Goal: Book appointment/travel/reservation

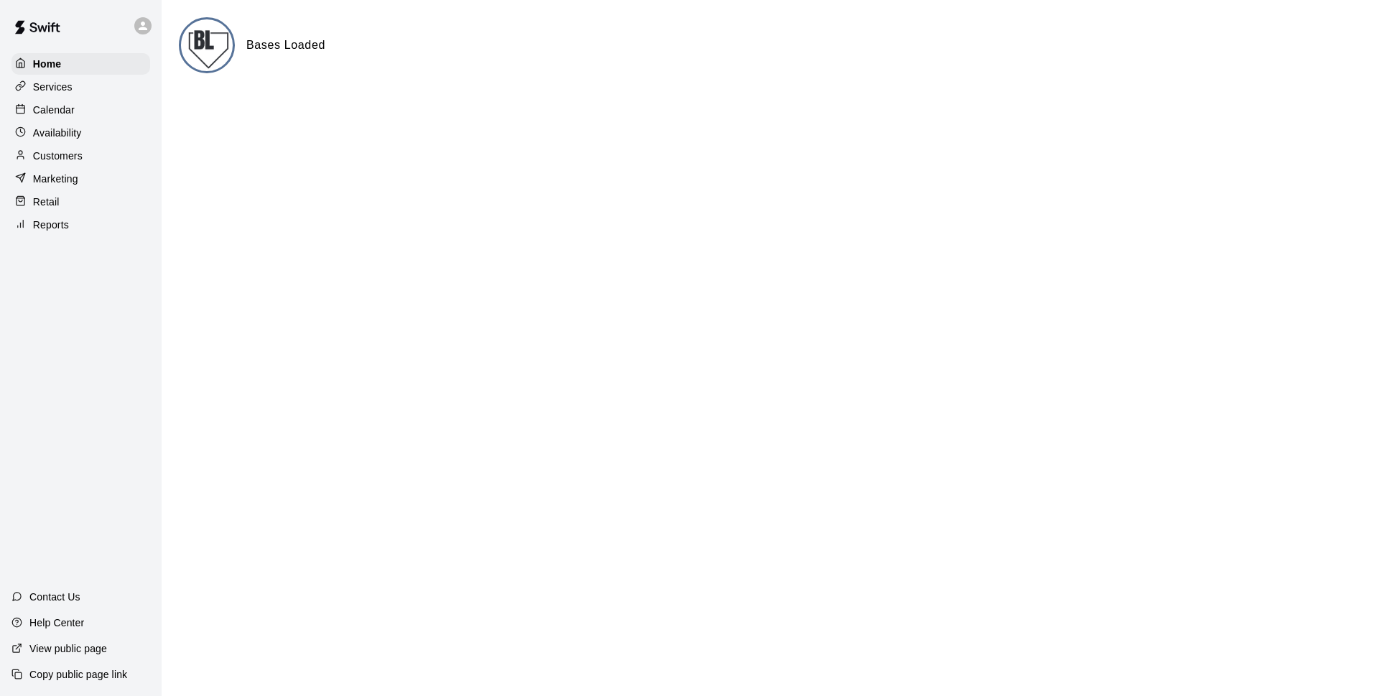
drag, startPoint x: 66, startPoint y: 108, endPoint x: 114, endPoint y: 414, distance: 309.7
click at [114, 414] on div "Home Services Calendar Availability Customers Marketing Retail Reports Contact …" at bounding box center [81, 348] width 162 height 696
click at [59, 111] on p "Calendar" at bounding box center [54, 110] width 42 height 14
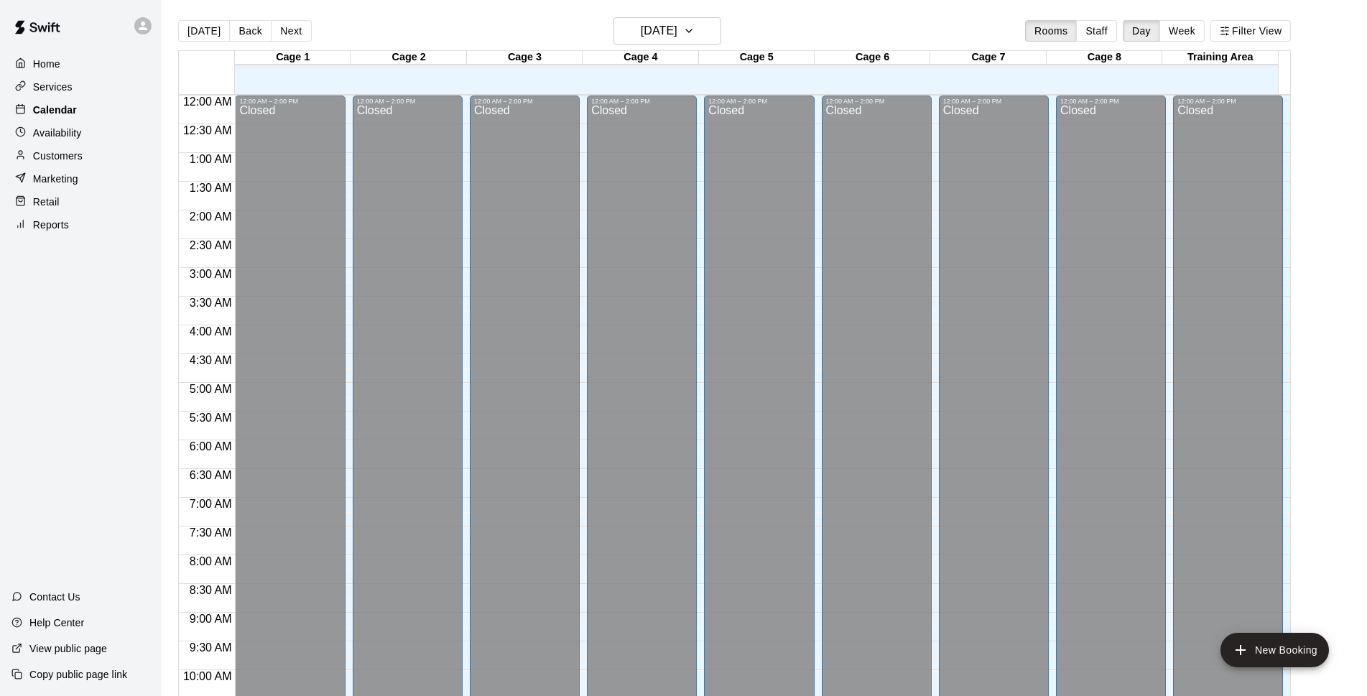
scroll to position [719, 0]
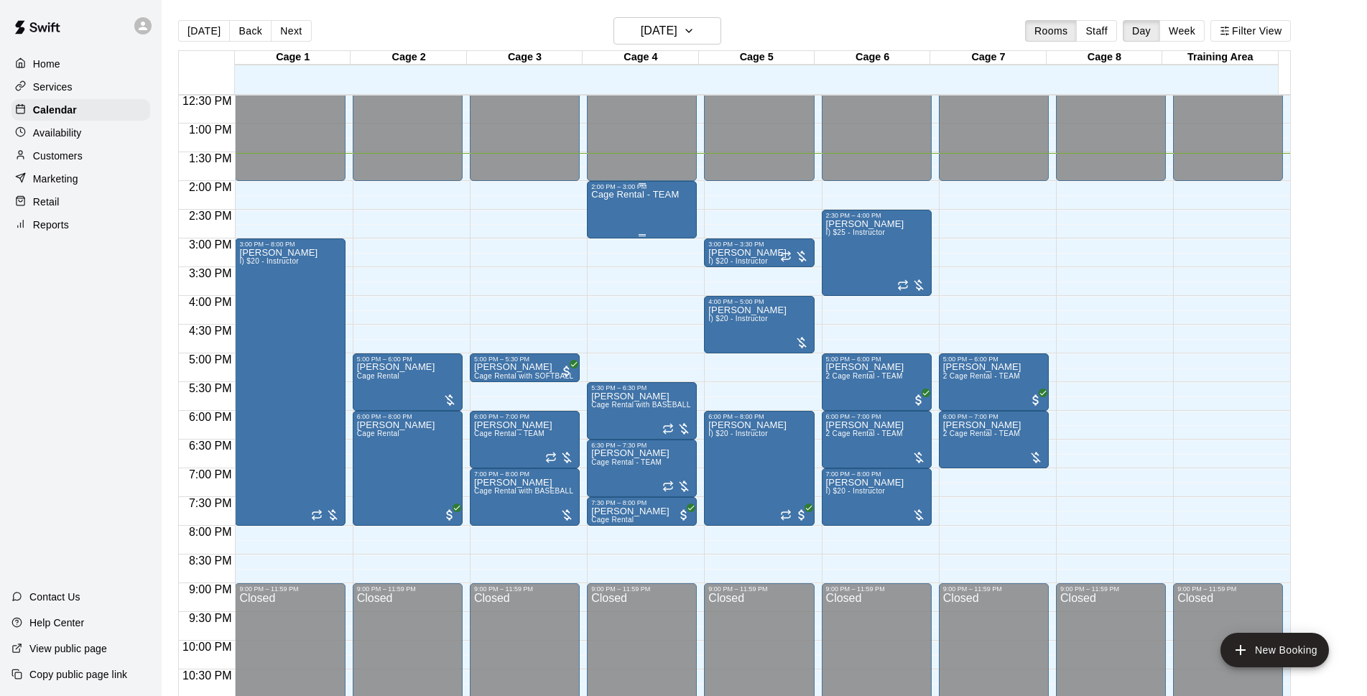
click at [610, 211] on div "Cage Rental - TEAM" at bounding box center [635, 538] width 88 height 696
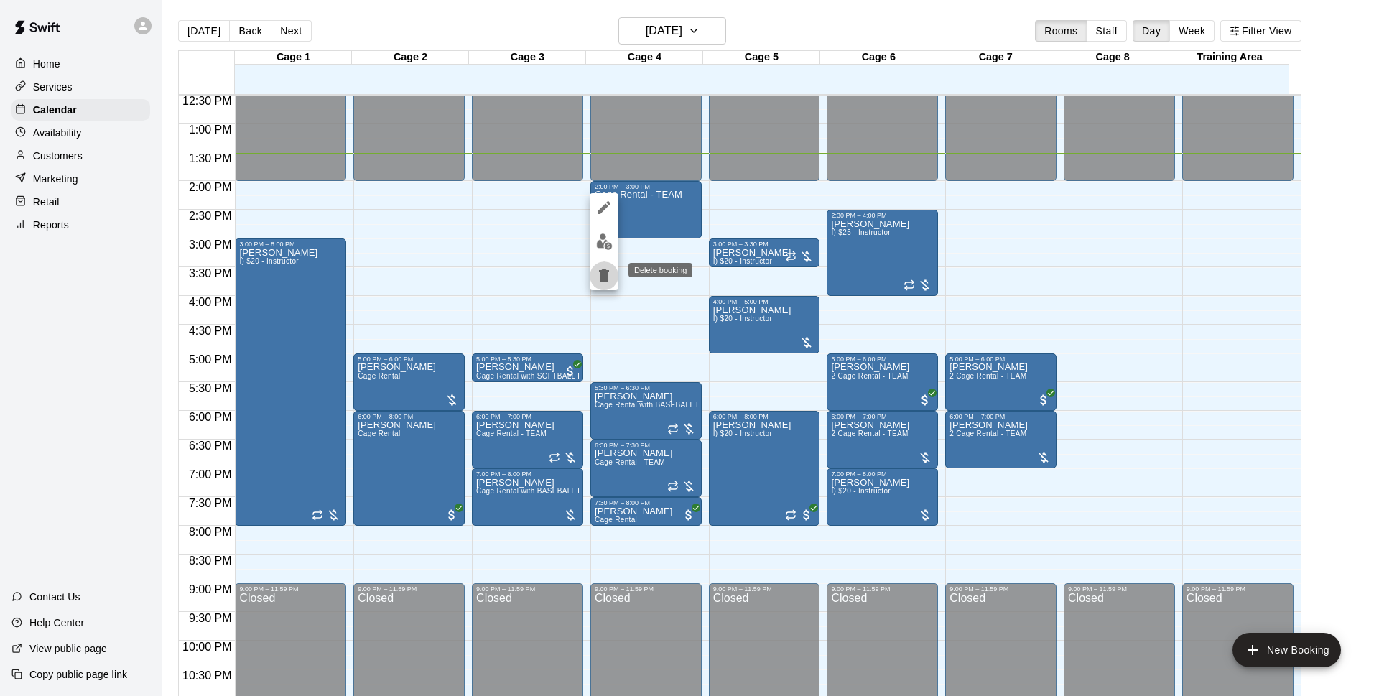
click at [612, 278] on icon "delete" at bounding box center [604, 275] width 17 height 17
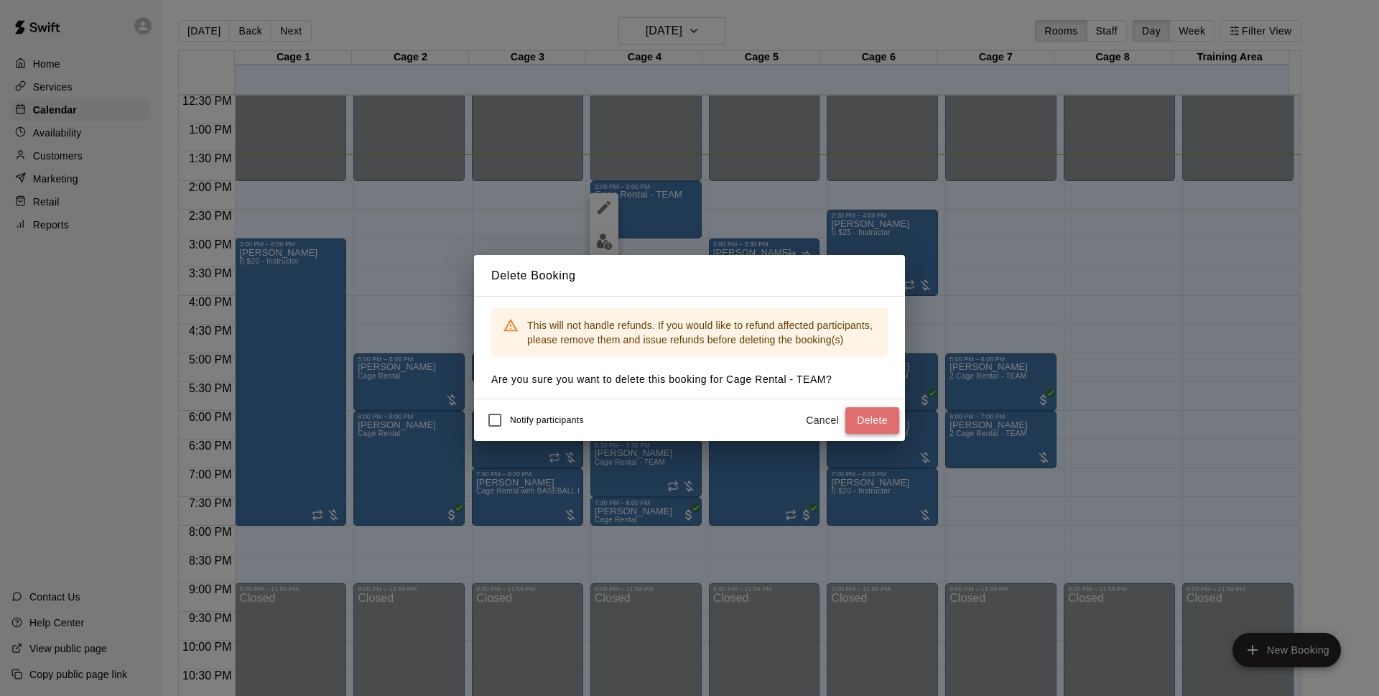
click at [882, 416] on button "Delete" at bounding box center [873, 420] width 54 height 27
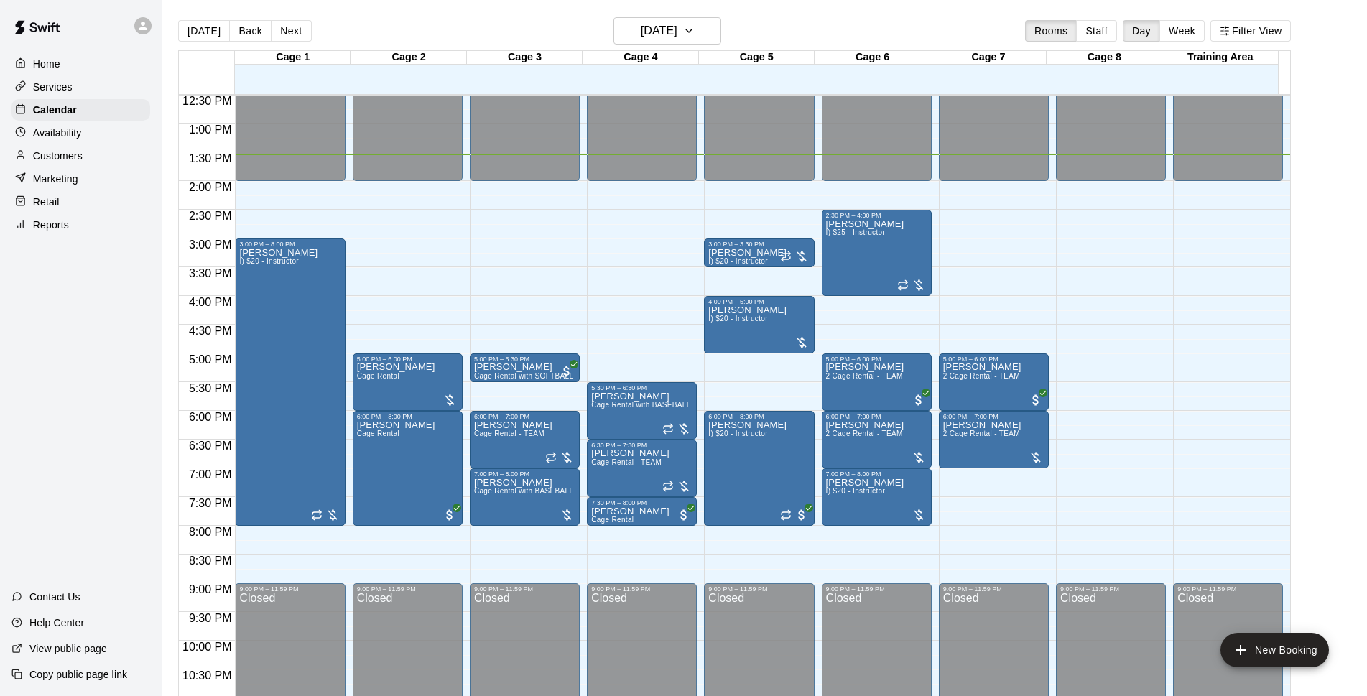
click at [756, 19] on div "[DATE] Back [DATE][DATE] Rooms Staff Day Week Filter View" at bounding box center [734, 33] width 1113 height 33
click at [775, 17] on div "[DATE] Back [DATE][DATE] Rooms Staff Day Week Filter View" at bounding box center [734, 33] width 1113 height 33
click at [819, 24] on div "[DATE] Back [DATE][DATE] Rooms Staff Day Week Filter View" at bounding box center [734, 33] width 1113 height 33
click at [758, 2] on main "[DATE] Back [DATE][DATE] Rooms Staff Day Week Filter View Cage 1 15 Wed Cage 2 …" at bounding box center [765, 359] width 1206 height 719
drag, startPoint x: 624, startPoint y: 183, endPoint x: 616, endPoint y: 226, distance: 43.7
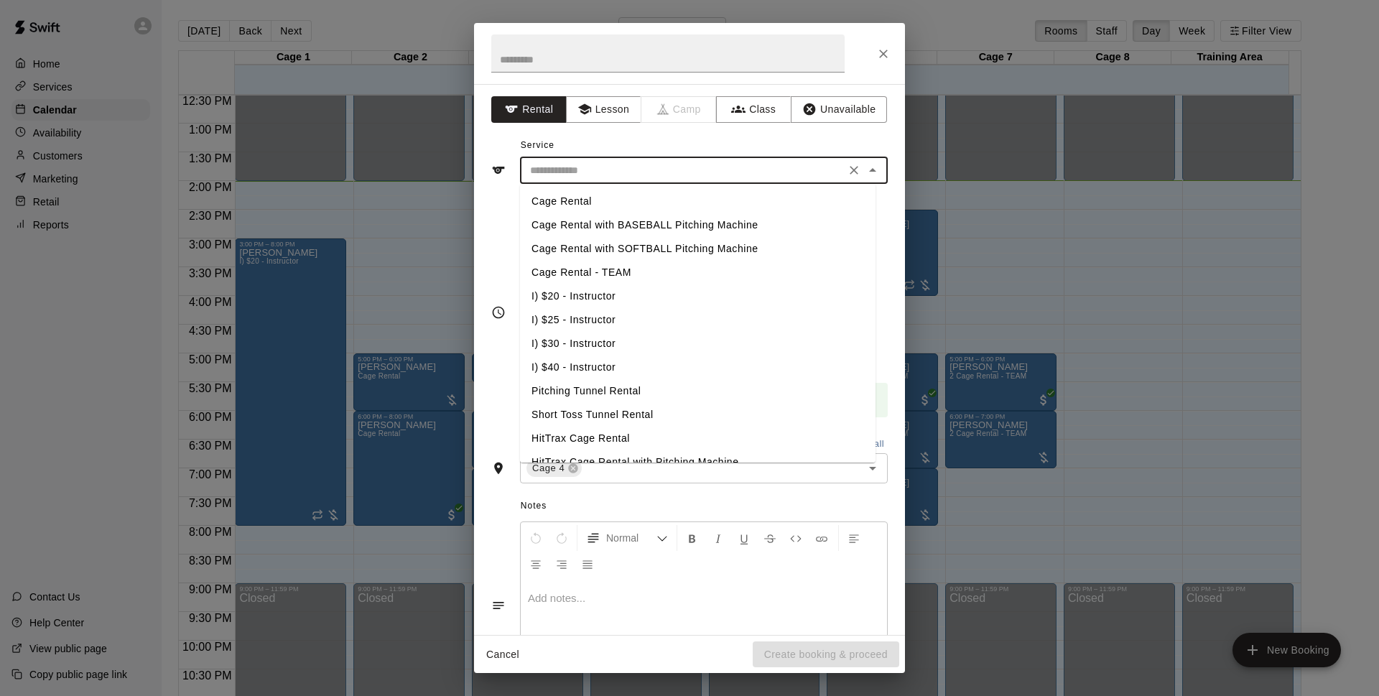
click at [676, 168] on input "text" at bounding box center [682, 171] width 317 height 18
click at [619, 274] on li "Cage Rental - TEAM" at bounding box center [698, 273] width 356 height 24
type input "**********"
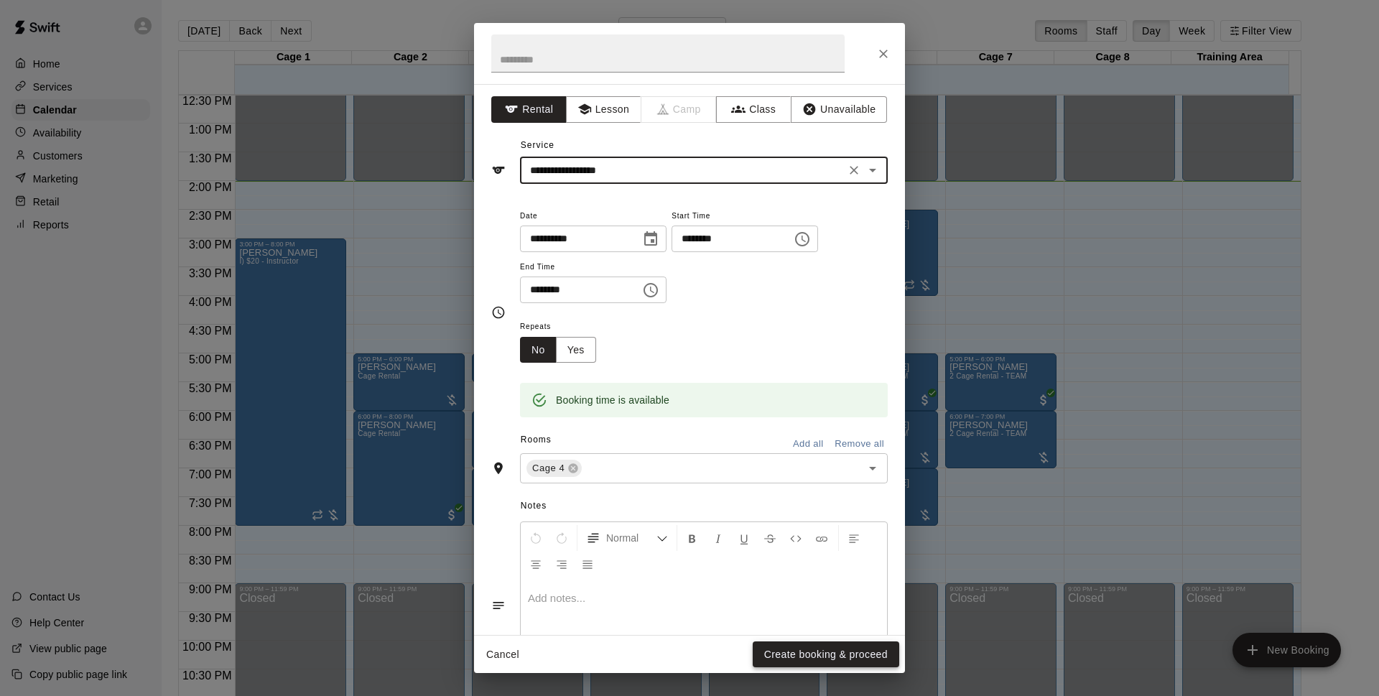
click at [826, 650] on button "Create booking & proceed" at bounding box center [826, 655] width 147 height 27
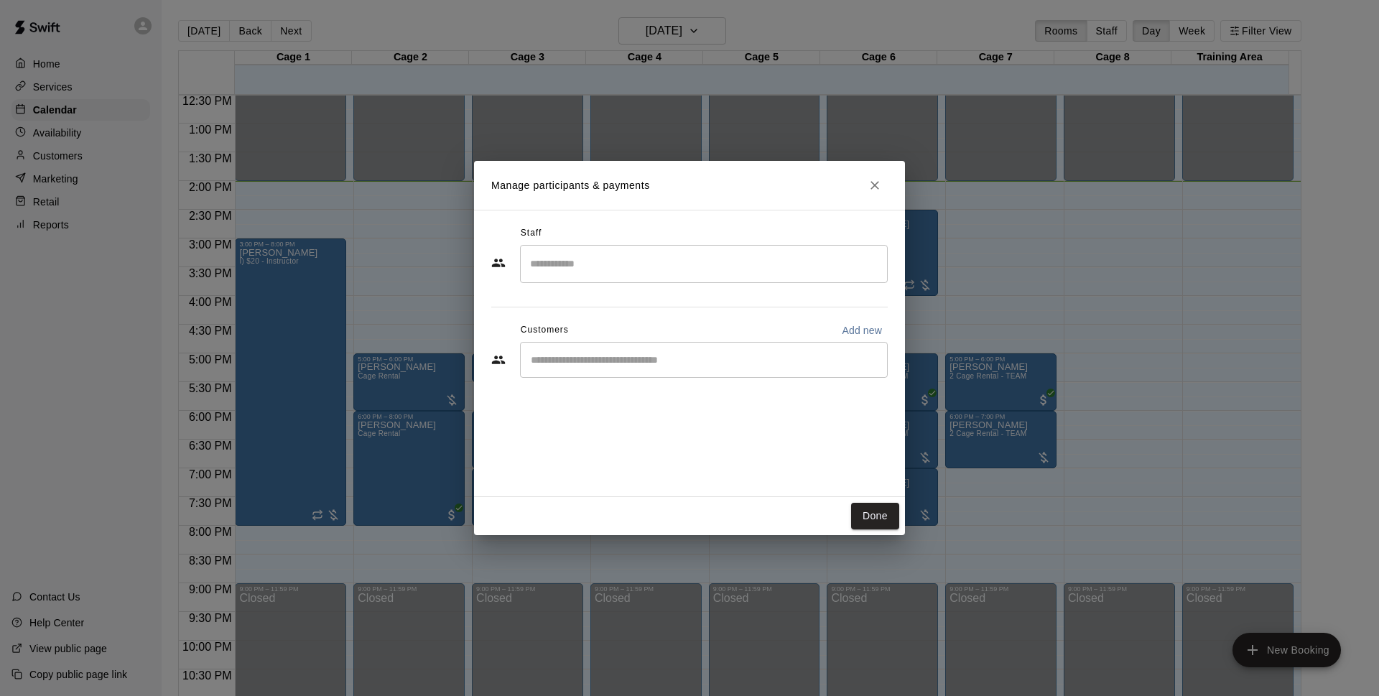
click at [681, 371] on div "​" at bounding box center [704, 360] width 368 height 36
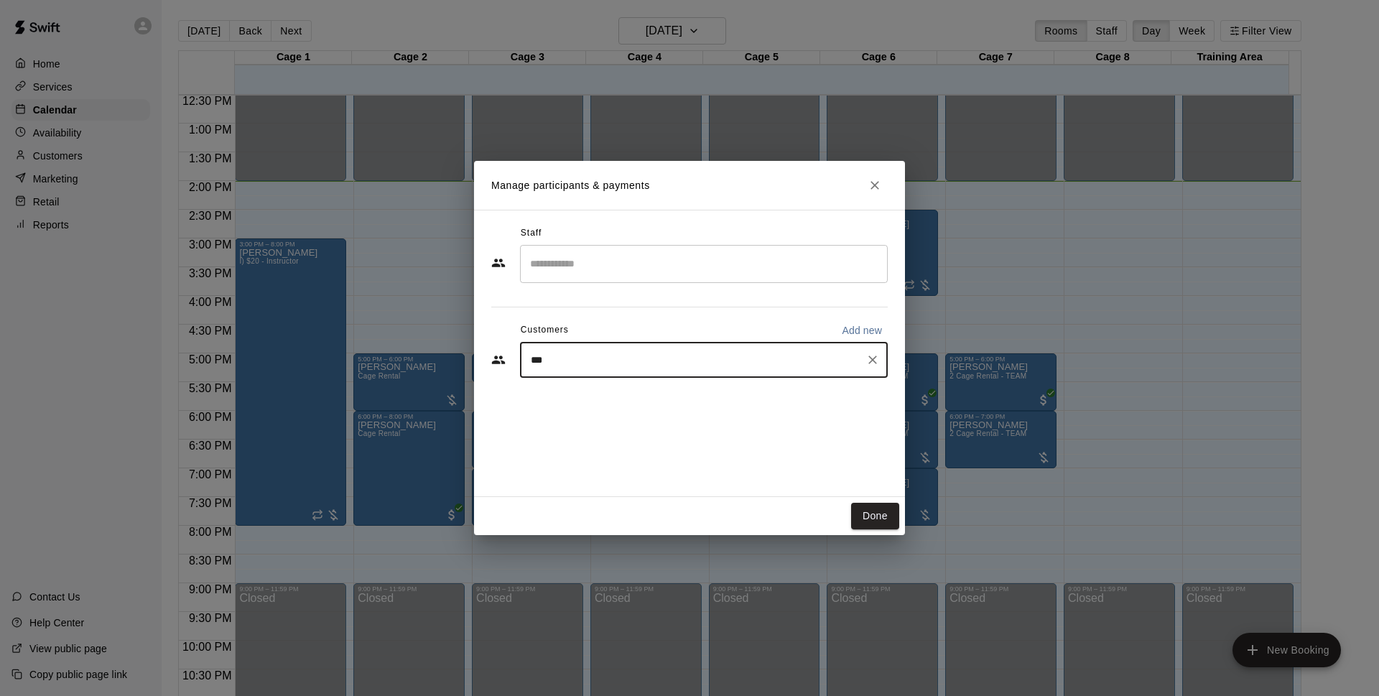
type input "****"
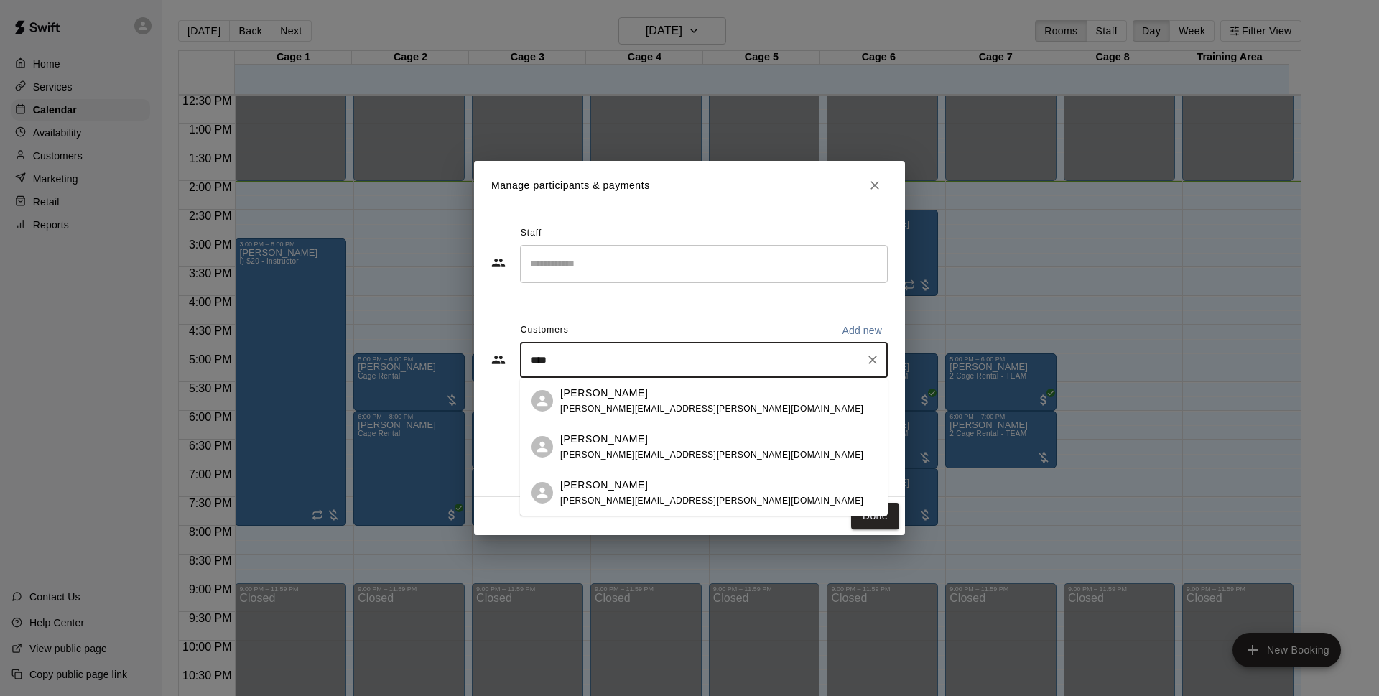
click at [685, 397] on div "[PERSON_NAME] [PERSON_NAME][EMAIL_ADDRESS][PERSON_NAME][DOMAIN_NAME]" at bounding box center [718, 401] width 316 height 31
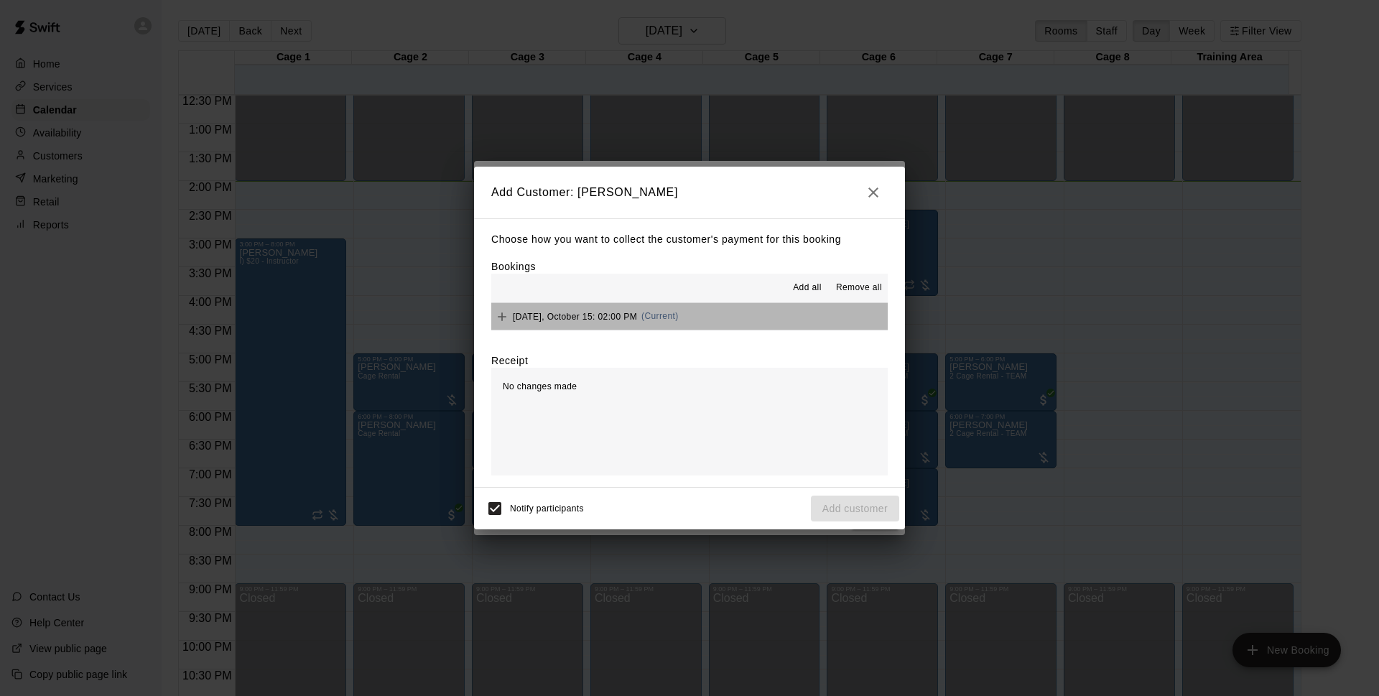
click at [718, 315] on button "[DATE], October 15: 02:00 PM (Current)" at bounding box center [689, 316] width 397 height 27
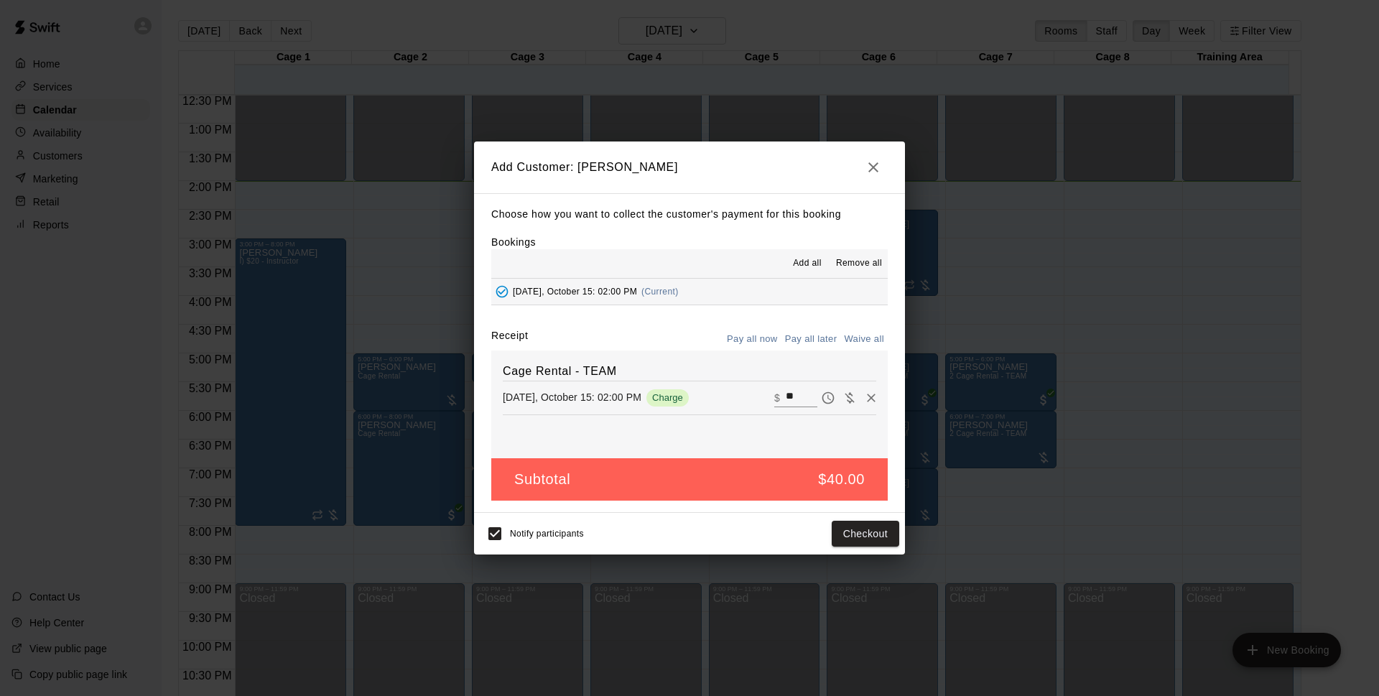
click at [828, 340] on button "Pay all later" at bounding box center [812, 339] width 60 height 22
click at [857, 540] on button "Add customer" at bounding box center [855, 534] width 88 height 27
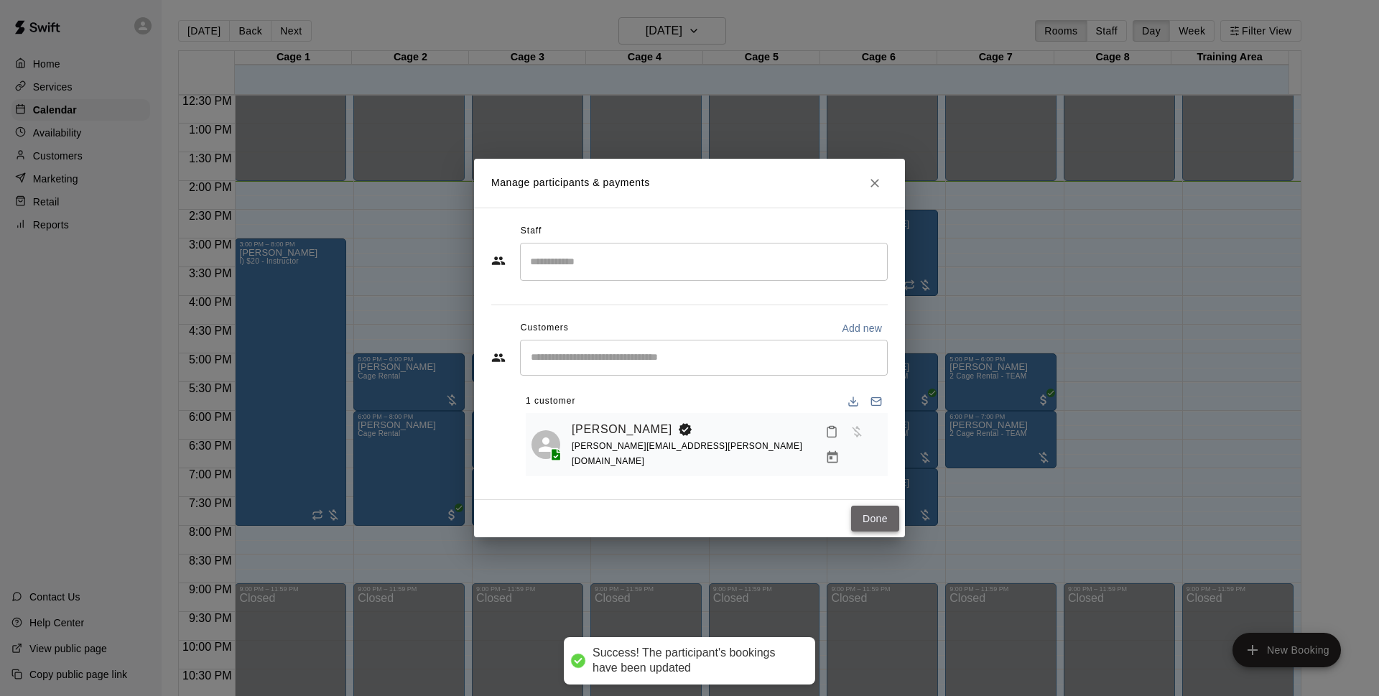
click at [857, 516] on button "Done" at bounding box center [875, 519] width 48 height 27
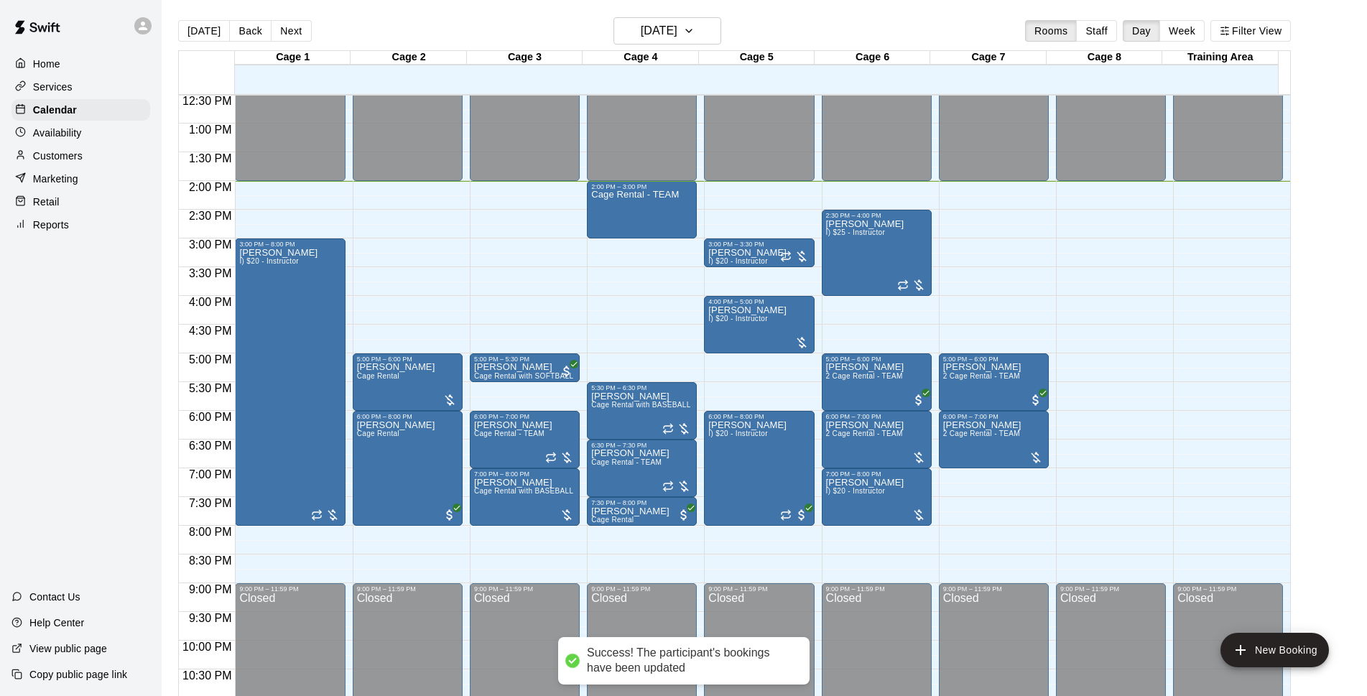
click at [864, 31] on div "[DATE] Back [DATE][DATE] Rooms Staff Day Week Filter View" at bounding box center [734, 33] width 1113 height 33
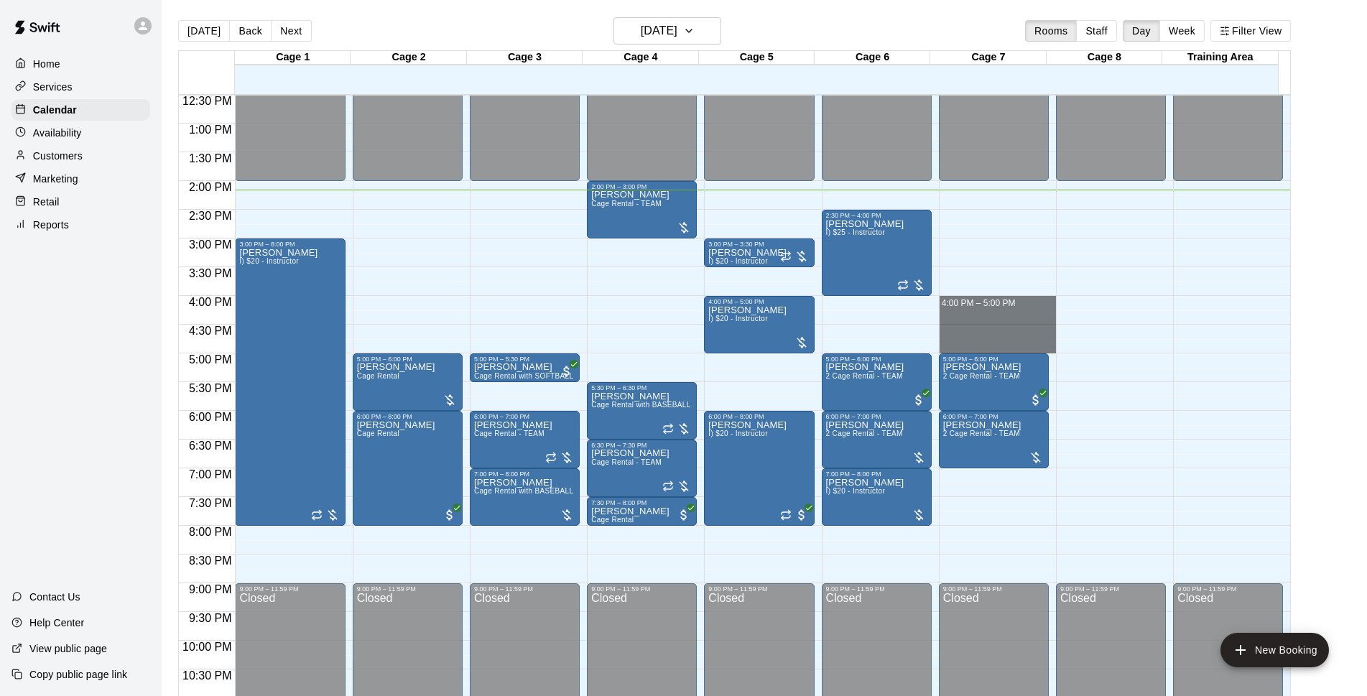
drag, startPoint x: 984, startPoint y: 300, endPoint x: 989, endPoint y: 344, distance: 44.0
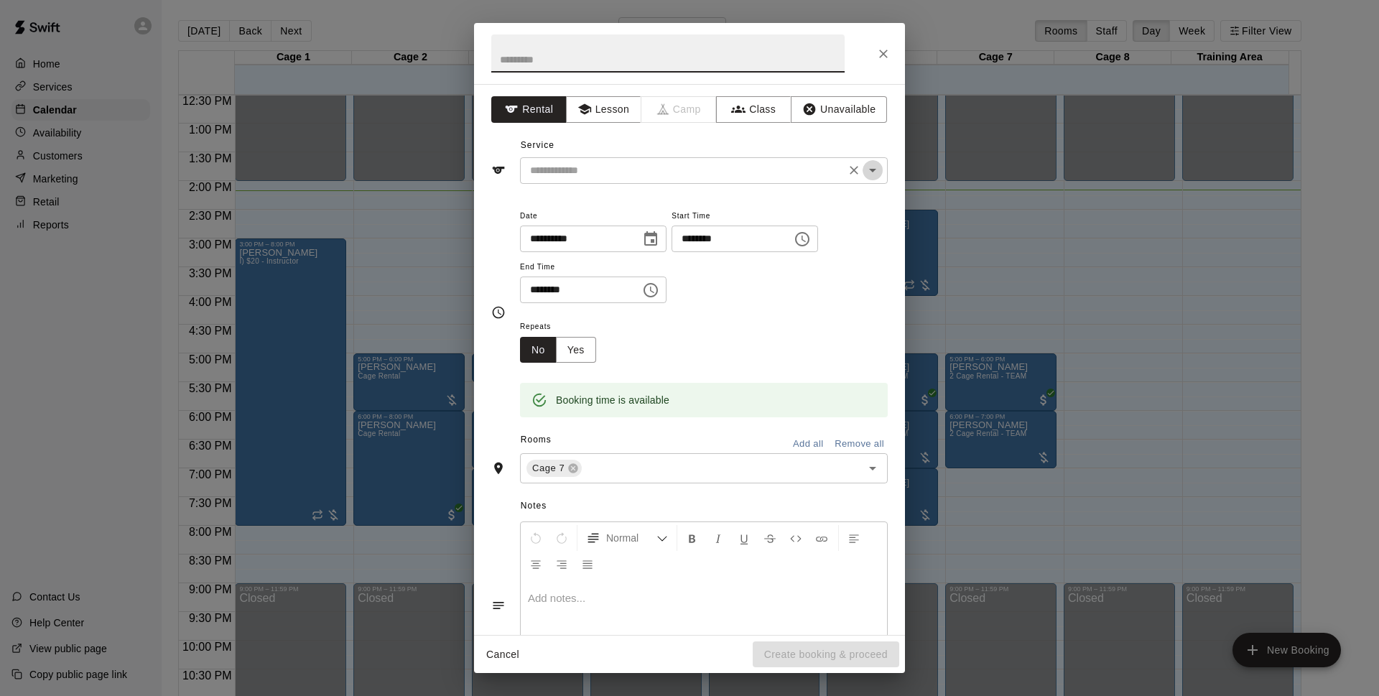
click at [864, 175] on icon "Open" at bounding box center [872, 170] width 17 height 17
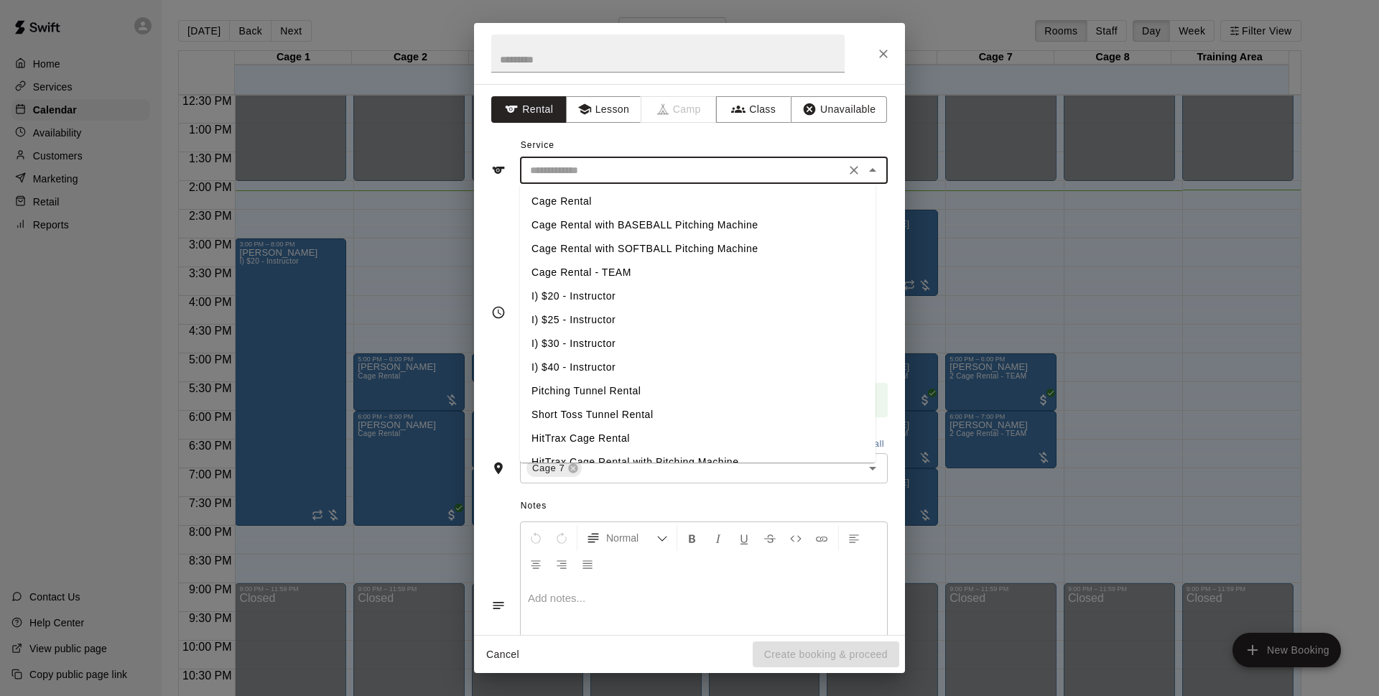
click at [591, 205] on li "Cage Rental" at bounding box center [698, 202] width 356 height 24
type input "**********"
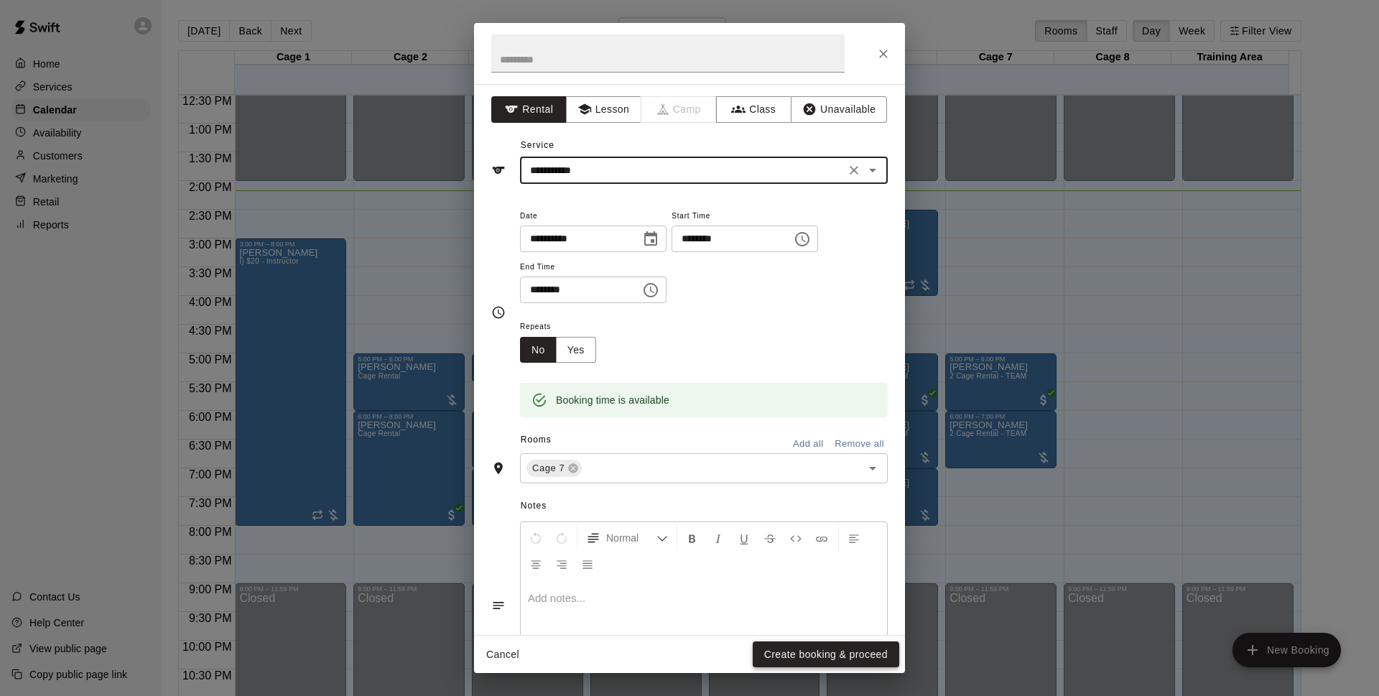
click at [842, 655] on button "Create booking & proceed" at bounding box center [826, 655] width 147 height 27
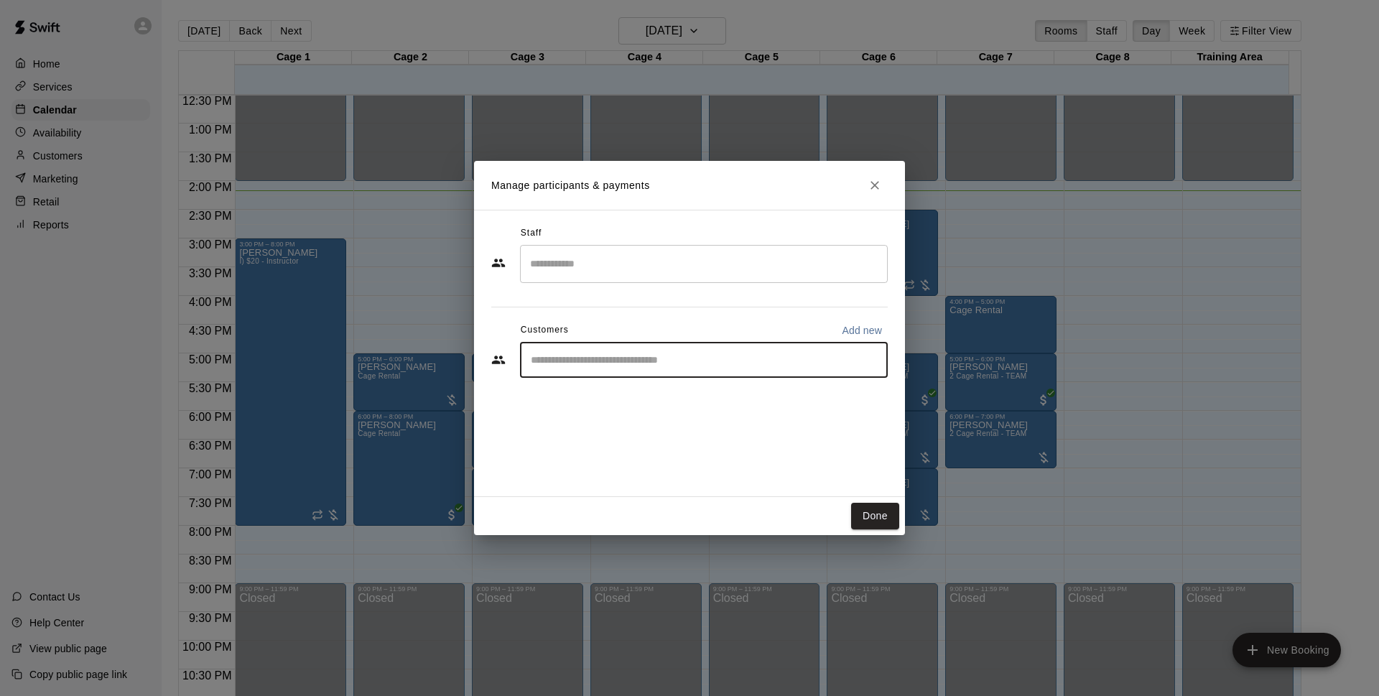
click at [563, 361] on input "Start typing to search customers..." at bounding box center [704, 360] width 355 height 14
type input "****"
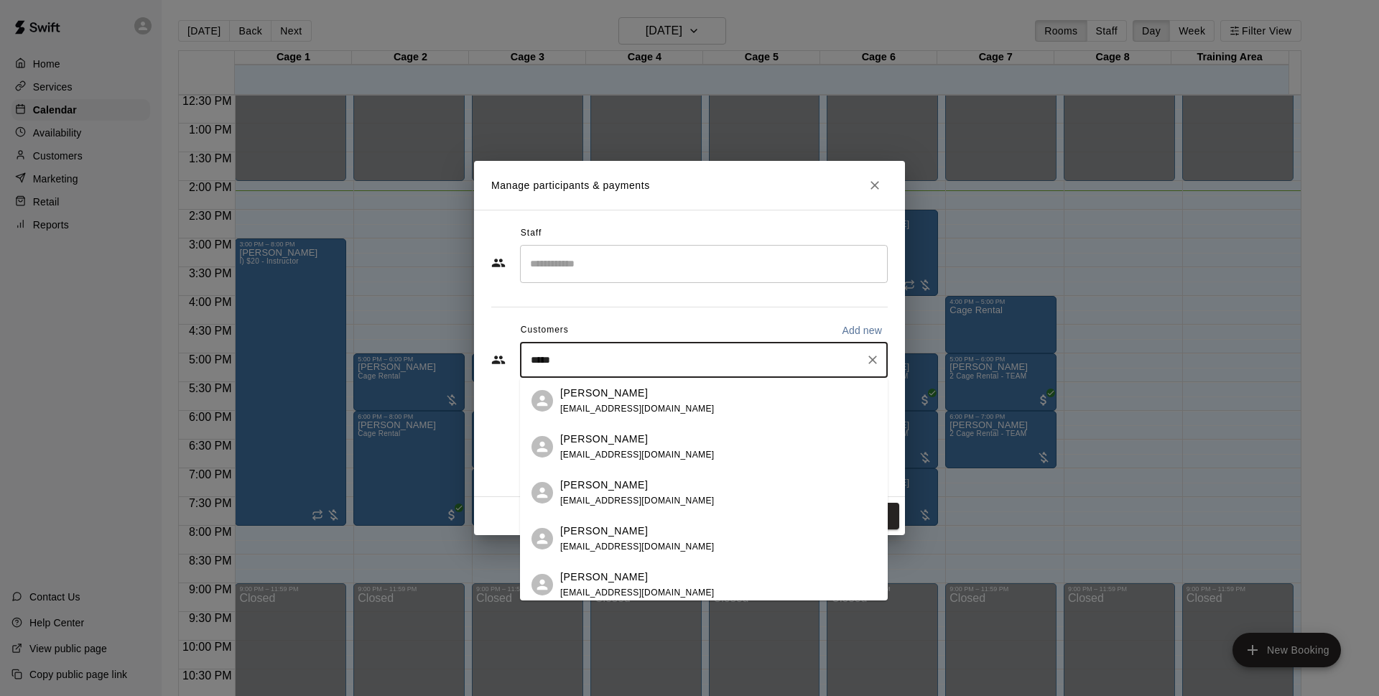
click at [676, 499] on div "[PERSON_NAME] [EMAIL_ADDRESS][DOMAIN_NAME]" at bounding box center [718, 493] width 316 height 31
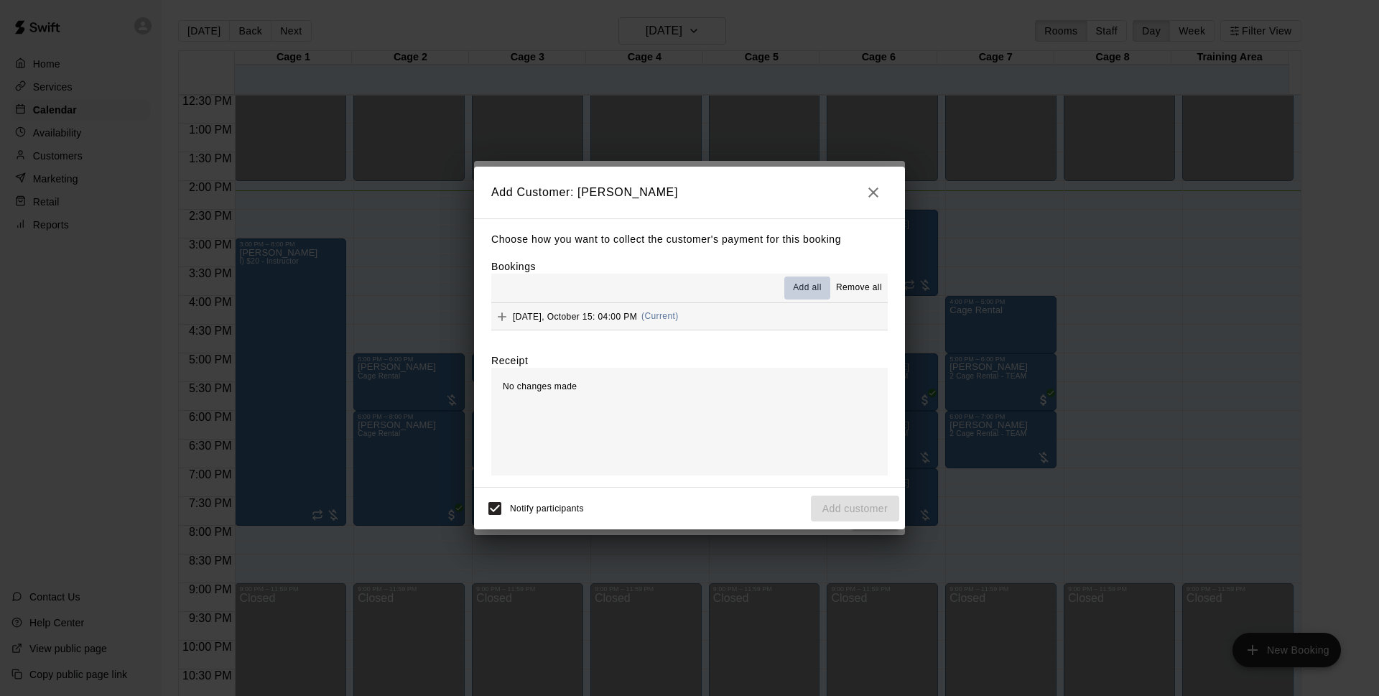
click at [805, 287] on span "Add all" at bounding box center [807, 288] width 29 height 14
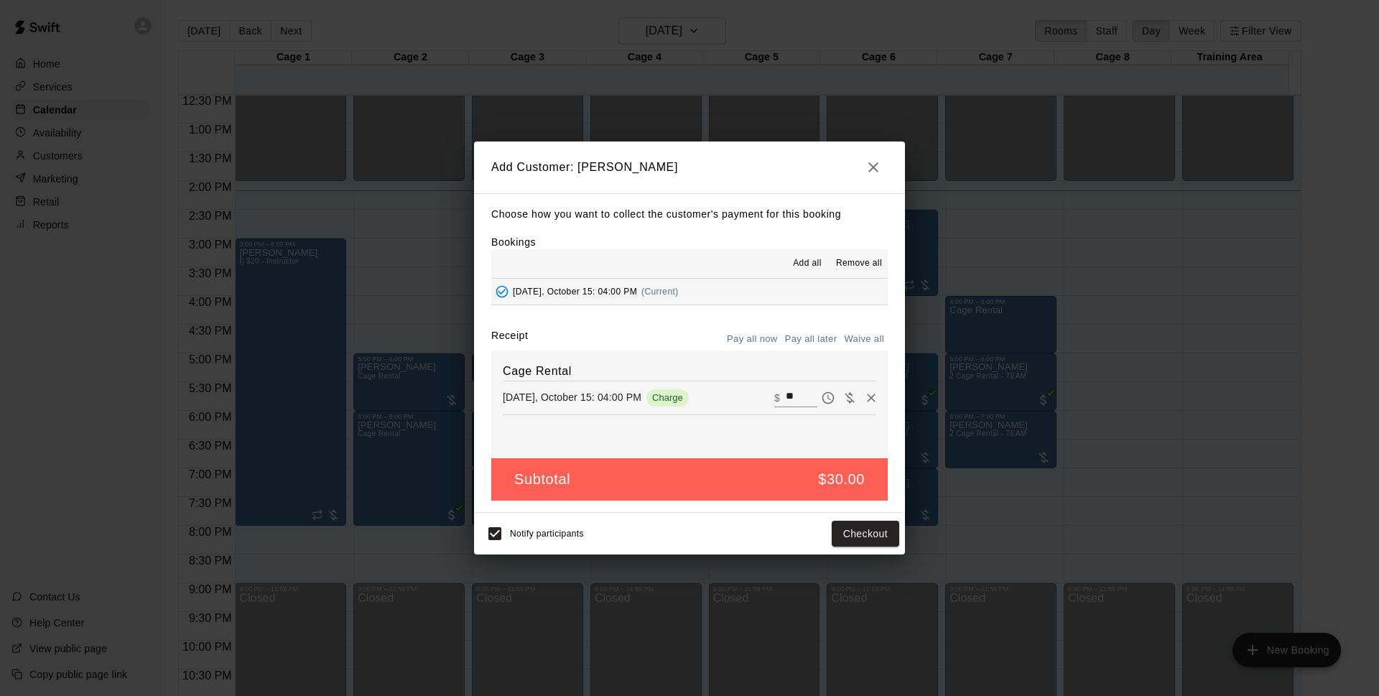
click at [795, 339] on button "Pay all later" at bounding box center [812, 339] width 60 height 22
click at [837, 535] on button "Add customer" at bounding box center [855, 534] width 88 height 27
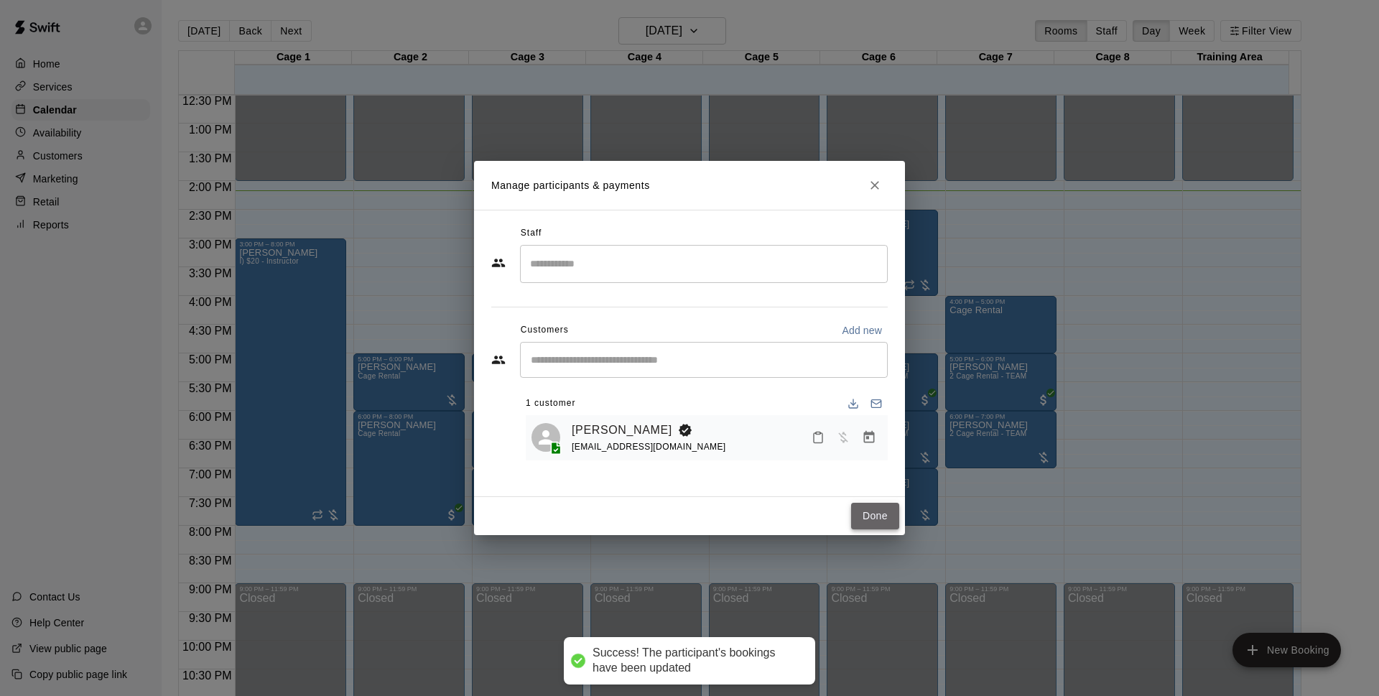
click at [881, 516] on button "Done" at bounding box center [875, 516] width 48 height 27
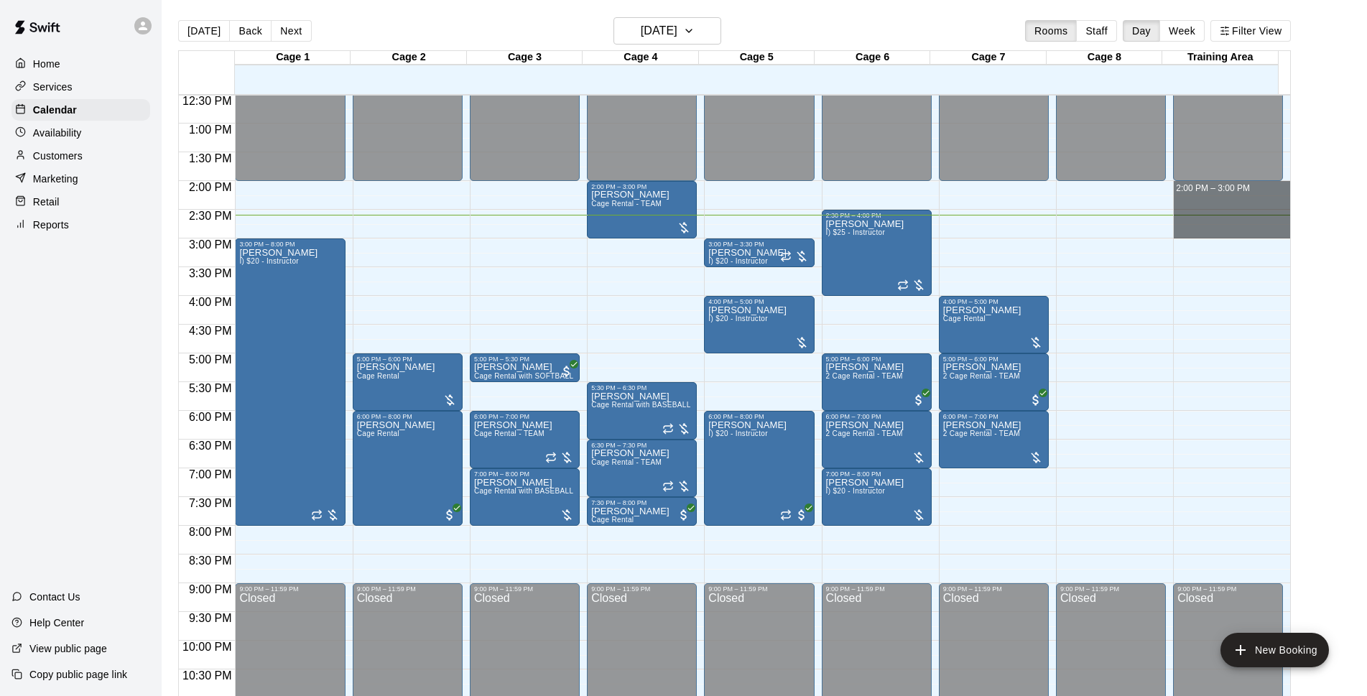
drag, startPoint x: 1277, startPoint y: 185, endPoint x: 1279, endPoint y: 234, distance: 48.9
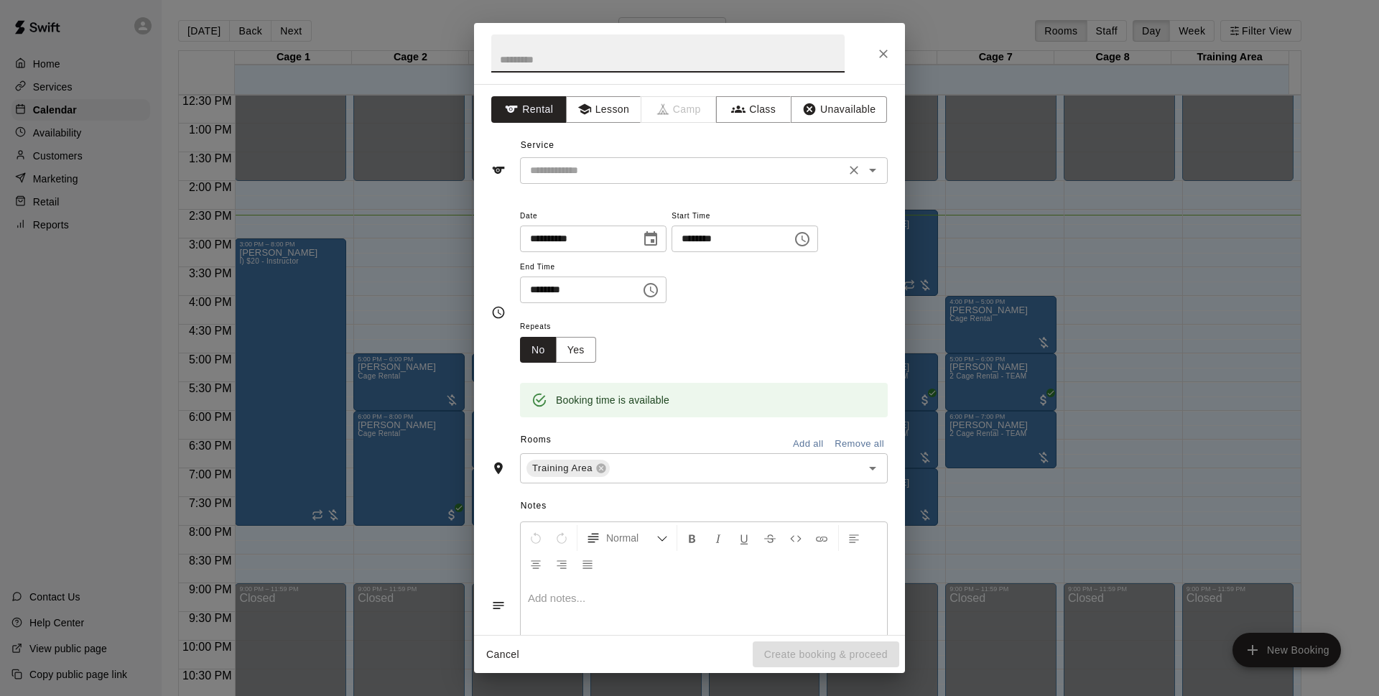
click at [585, 180] on div "​" at bounding box center [704, 170] width 368 height 27
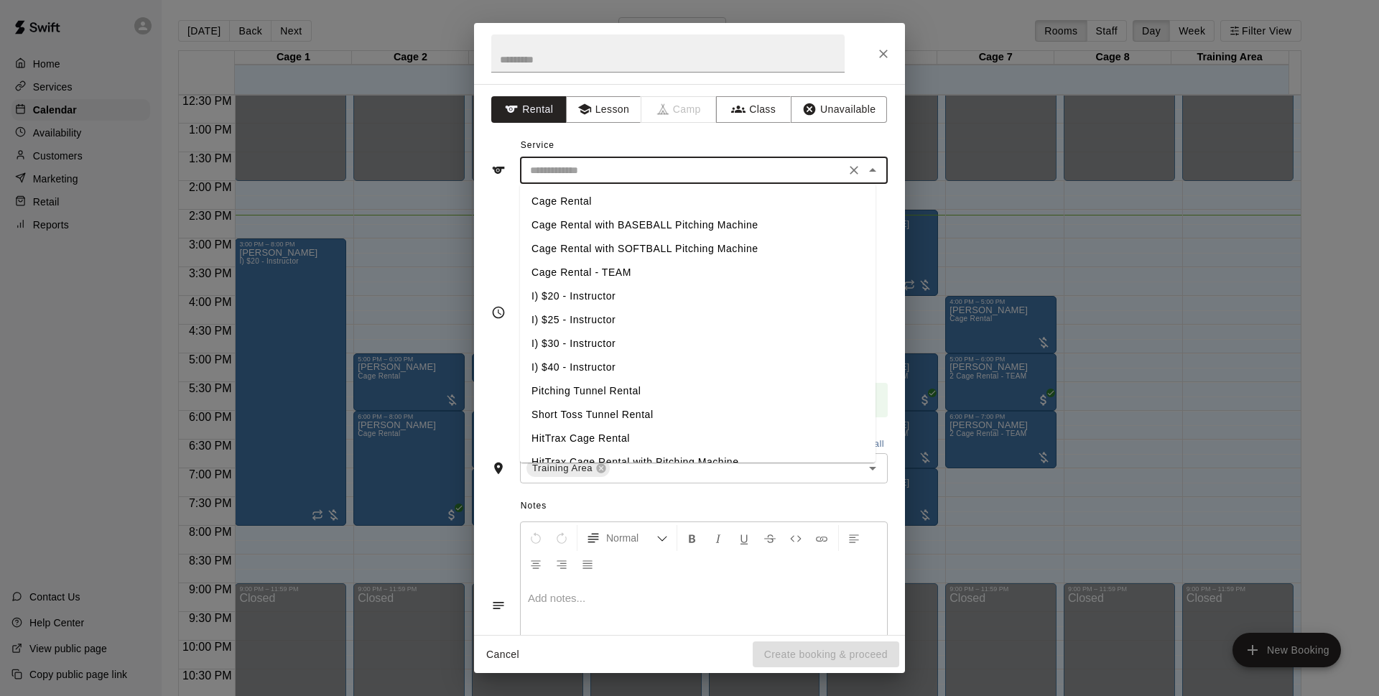
drag, startPoint x: 597, startPoint y: 293, endPoint x: 632, endPoint y: 348, distance: 65.6
click at [597, 294] on li "I) $20 - Instructor" at bounding box center [698, 297] width 356 height 24
type input "**********"
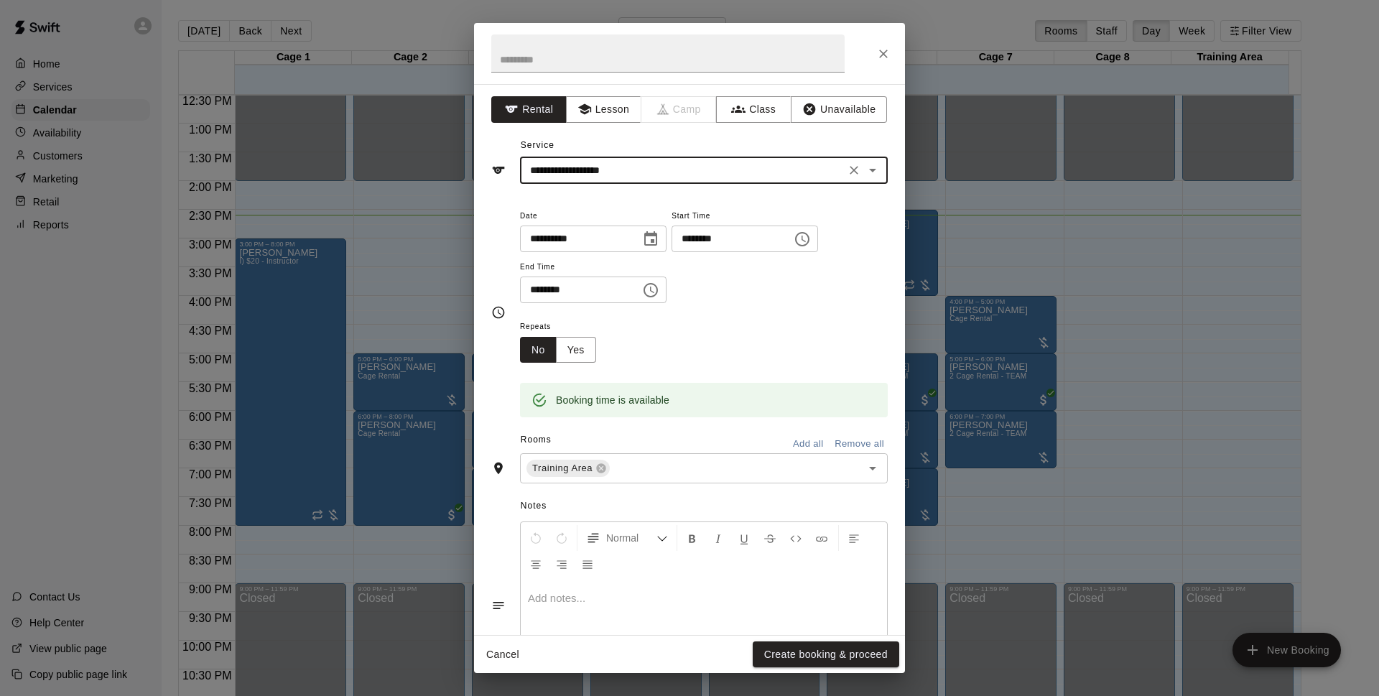
drag, startPoint x: 827, startPoint y: 650, endPoint x: 1049, endPoint y: 313, distance: 403.5
click at [830, 650] on button "Create booking & proceed" at bounding box center [826, 655] width 147 height 27
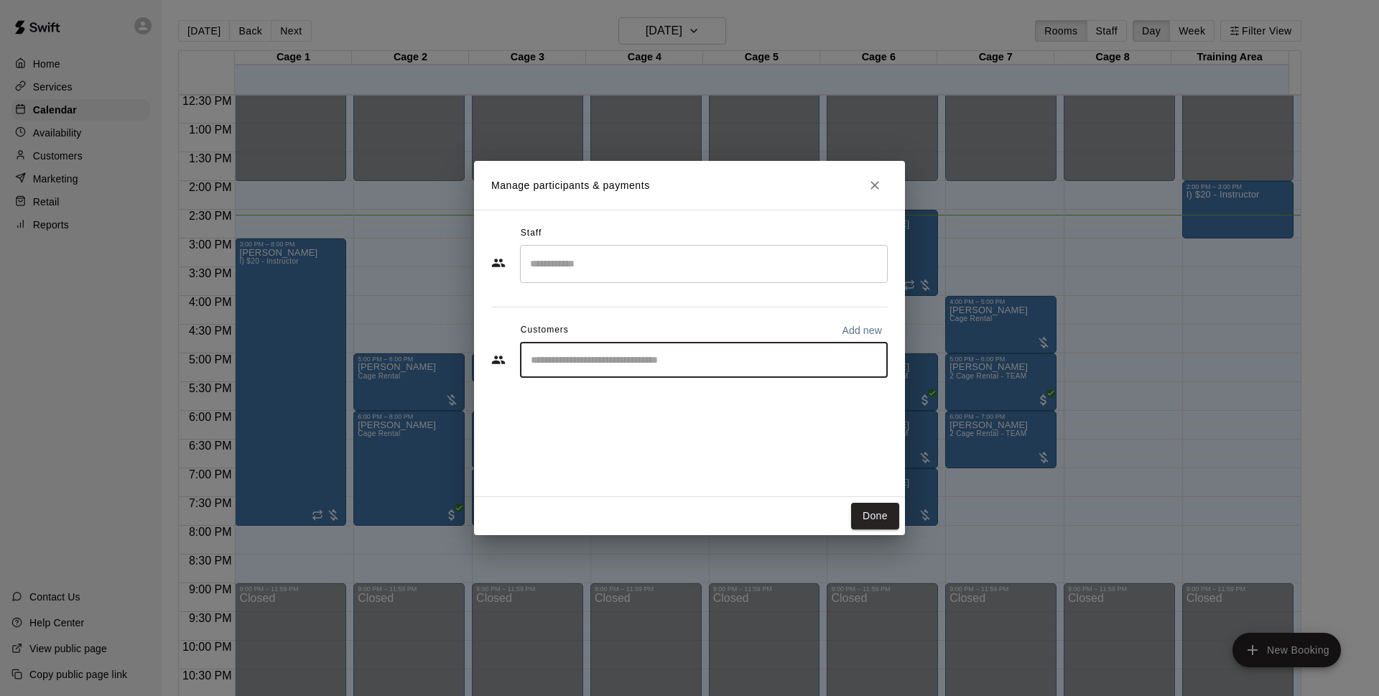
click at [627, 361] on input "Start typing to search customers..." at bounding box center [704, 360] width 355 height 14
type input "******"
click at [642, 396] on div "[PERSON_NAME]" at bounding box center [637, 393] width 154 height 15
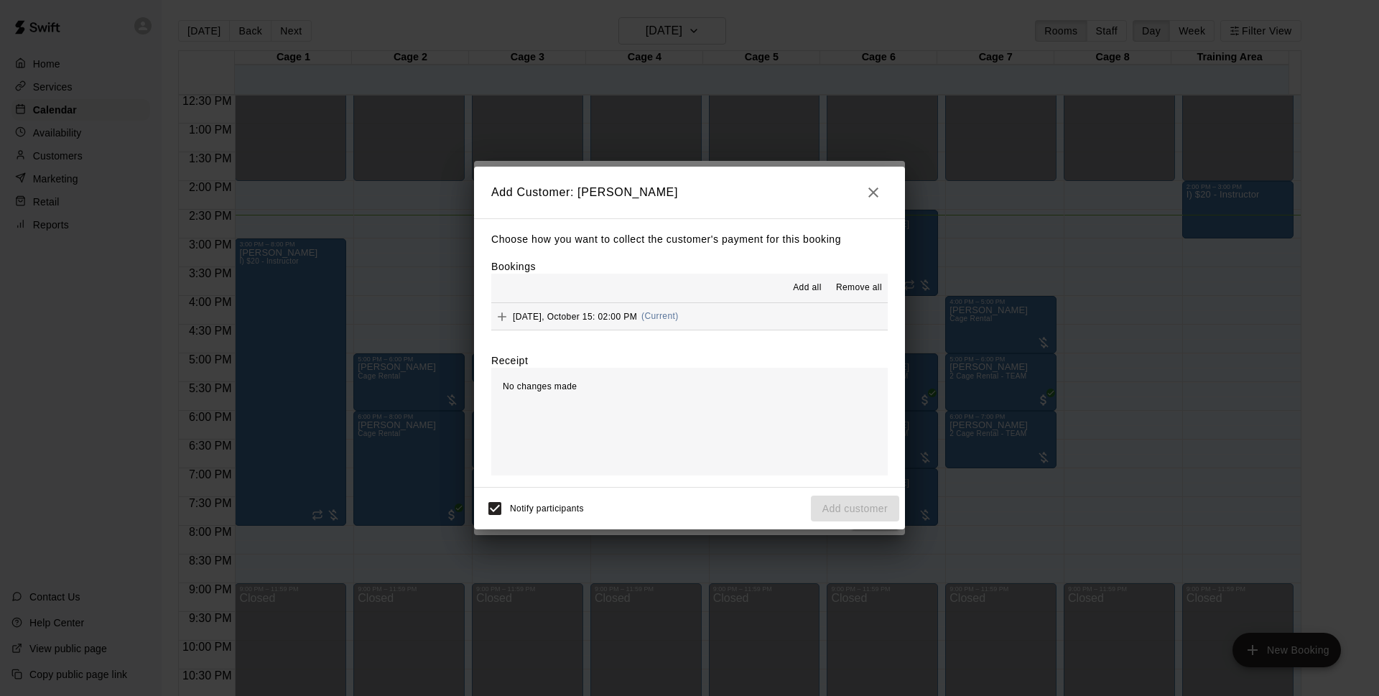
click at [763, 309] on button "[DATE], October 15: 02:00 PM (Current)" at bounding box center [689, 316] width 397 height 27
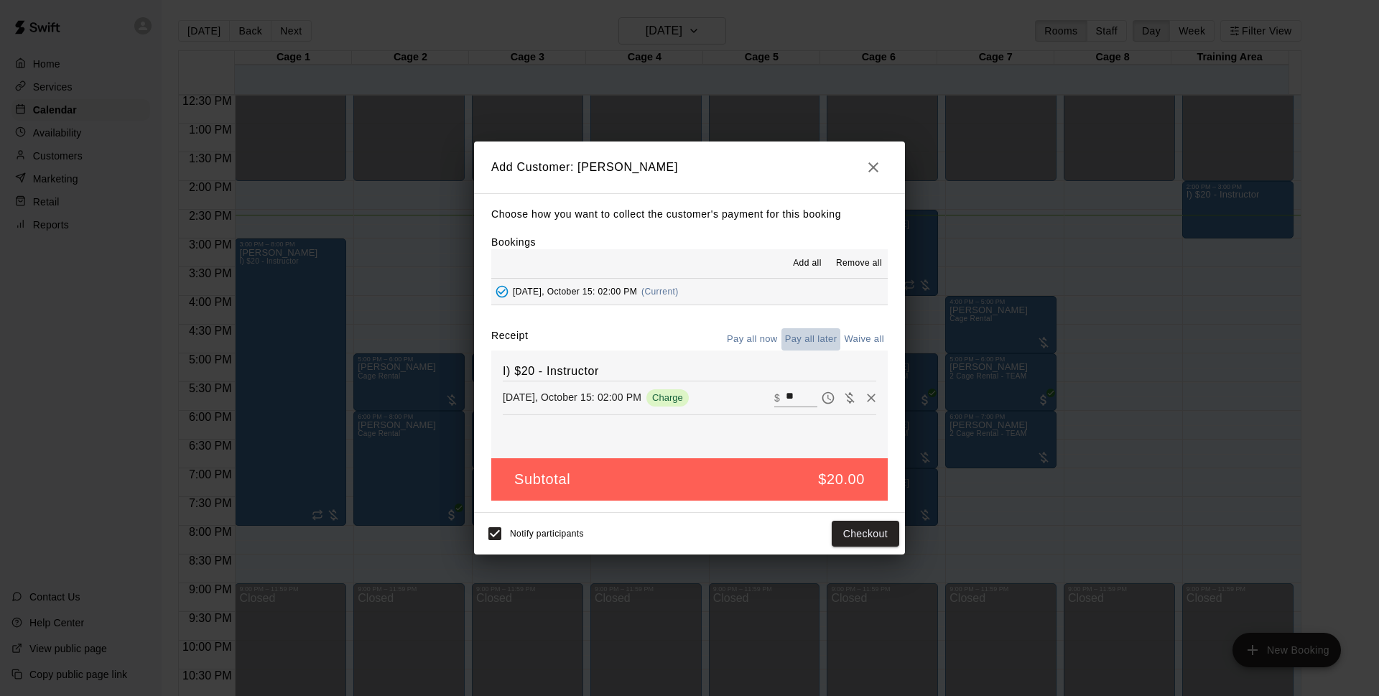
click at [832, 341] on button "Pay all later" at bounding box center [812, 339] width 60 height 22
click at [865, 542] on button "Add customer" at bounding box center [855, 534] width 88 height 27
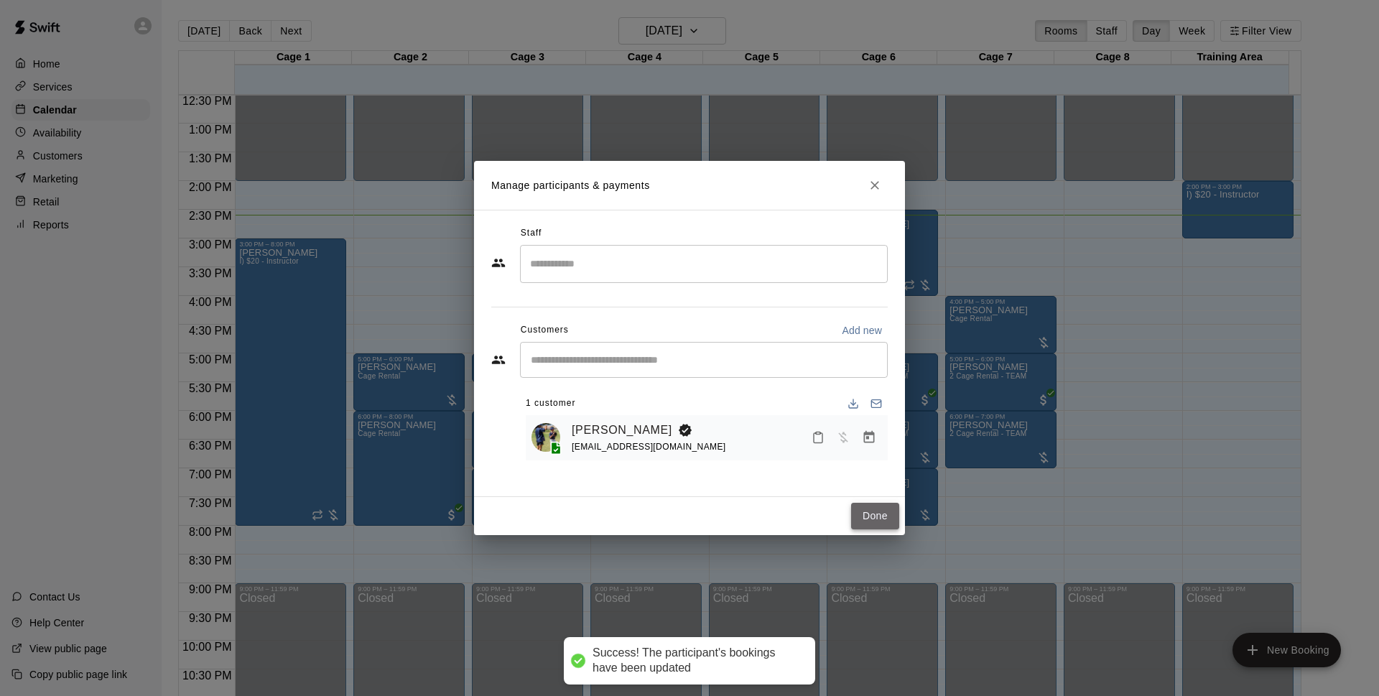
click at [870, 518] on button "Done" at bounding box center [875, 516] width 48 height 27
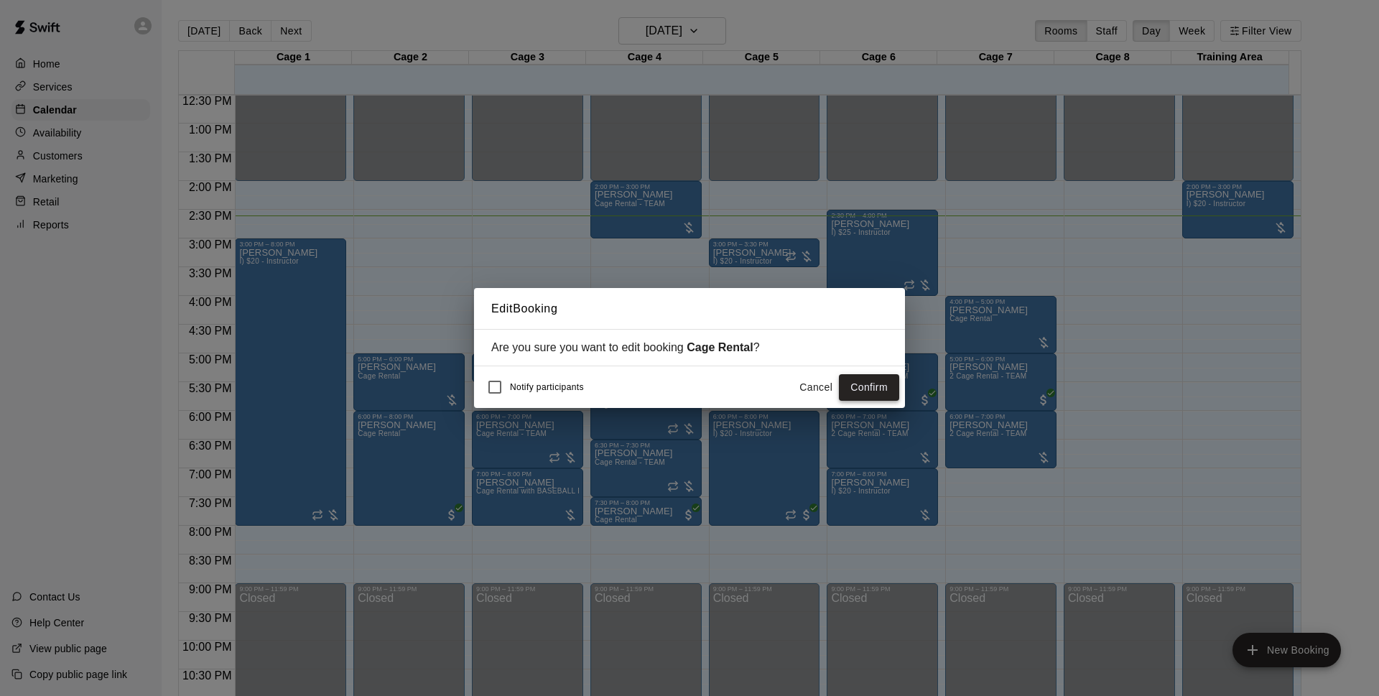
click at [886, 387] on button "Confirm" at bounding box center [869, 387] width 60 height 27
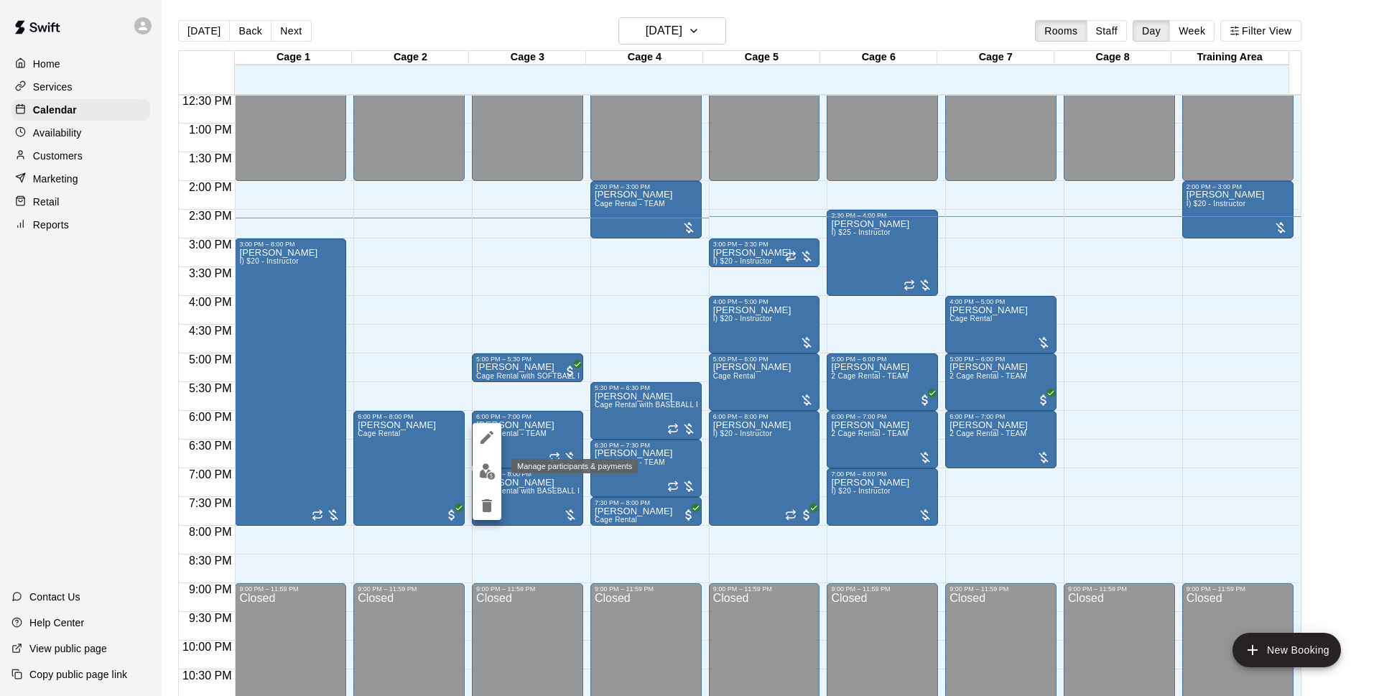
click at [486, 472] on img "edit" at bounding box center [487, 471] width 17 height 17
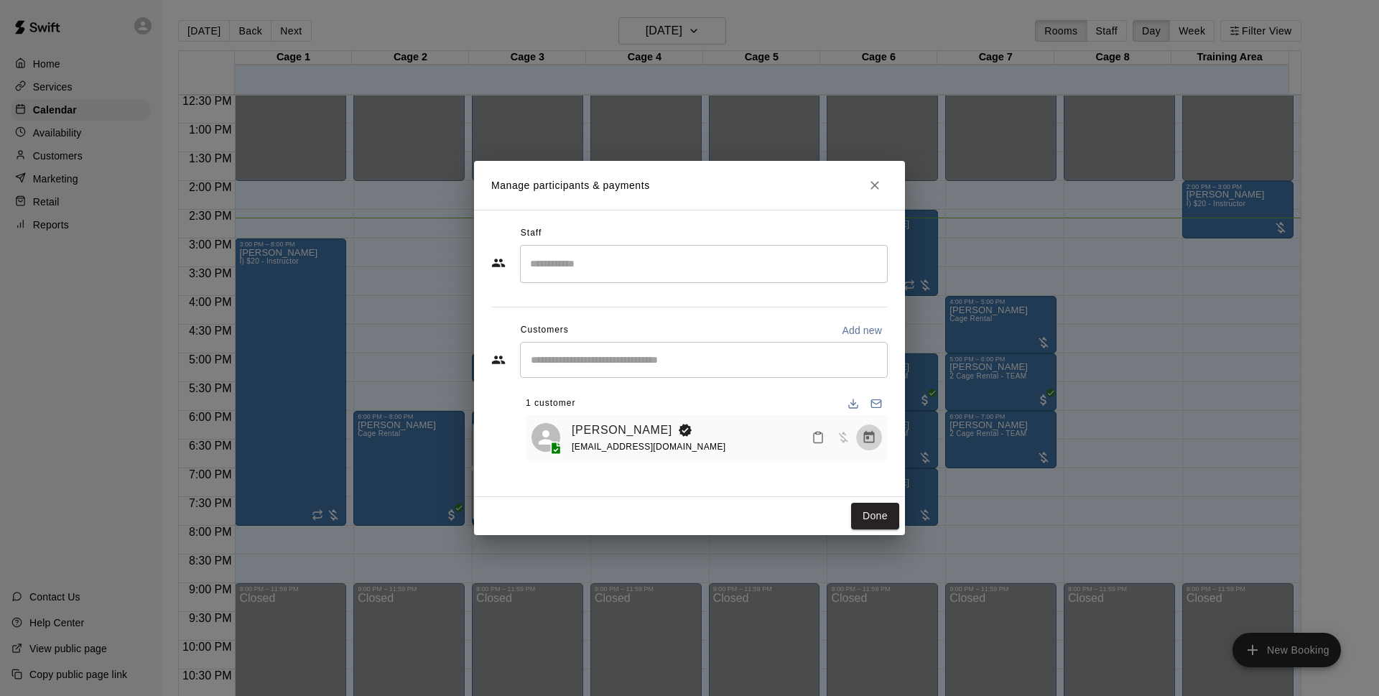
click at [869, 435] on icon "Manage bookings & payment" at bounding box center [869, 437] width 11 height 12
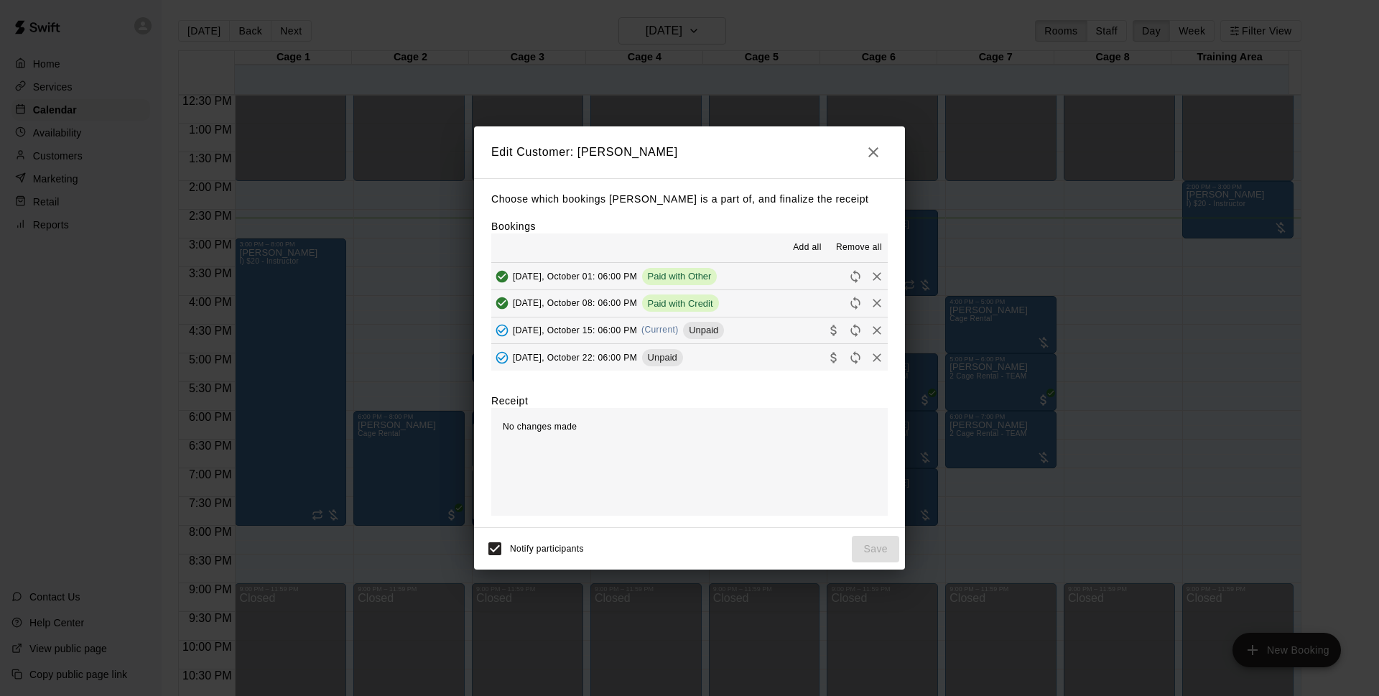
click at [679, 335] on span "(Current)" at bounding box center [660, 330] width 37 height 10
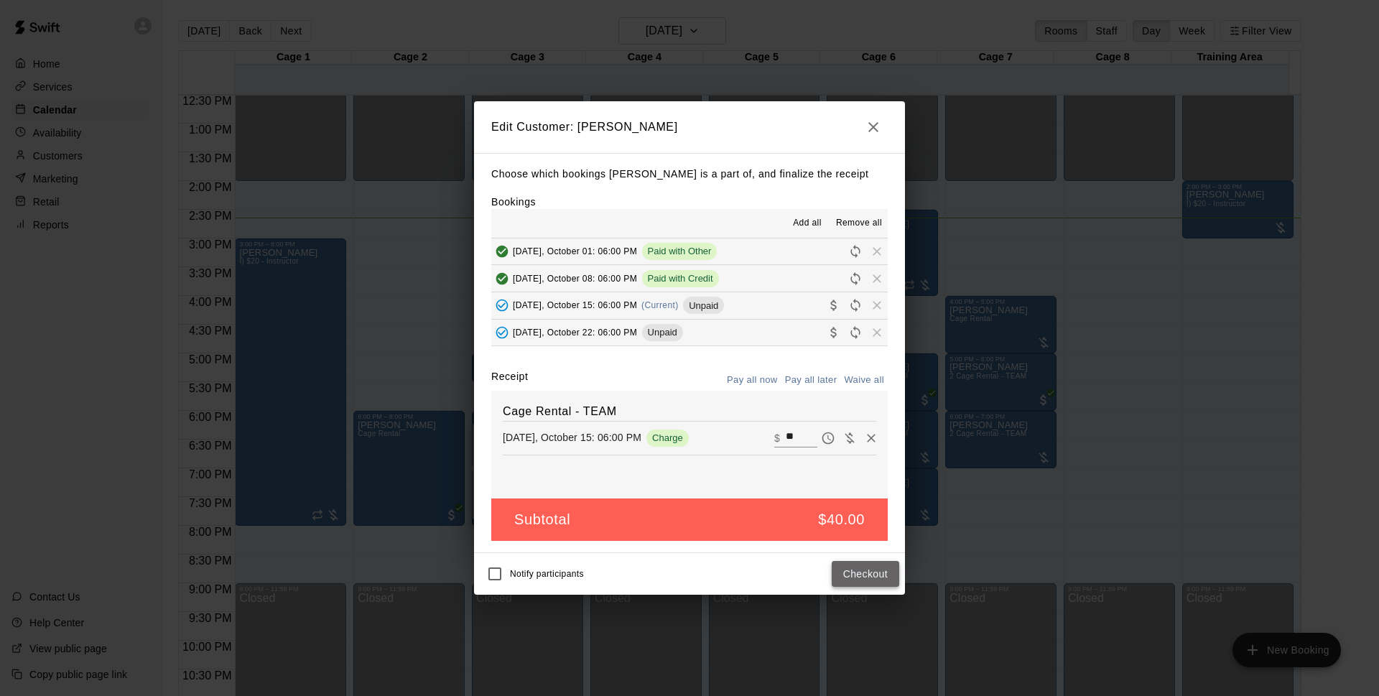
click at [882, 581] on button "Checkout" at bounding box center [866, 574] width 68 height 27
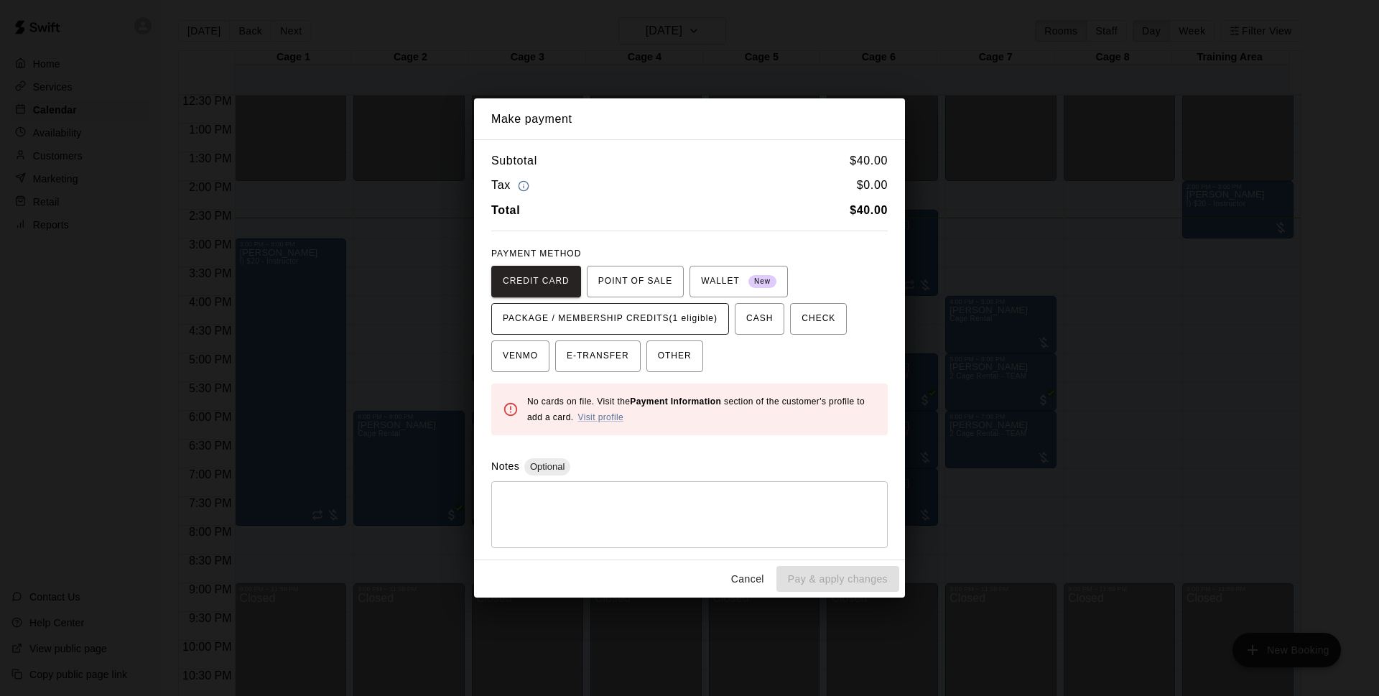
click at [691, 331] on button "PACKAGE / MEMBERSHIP CREDITS (1 eligible)" at bounding box center [610, 319] width 238 height 32
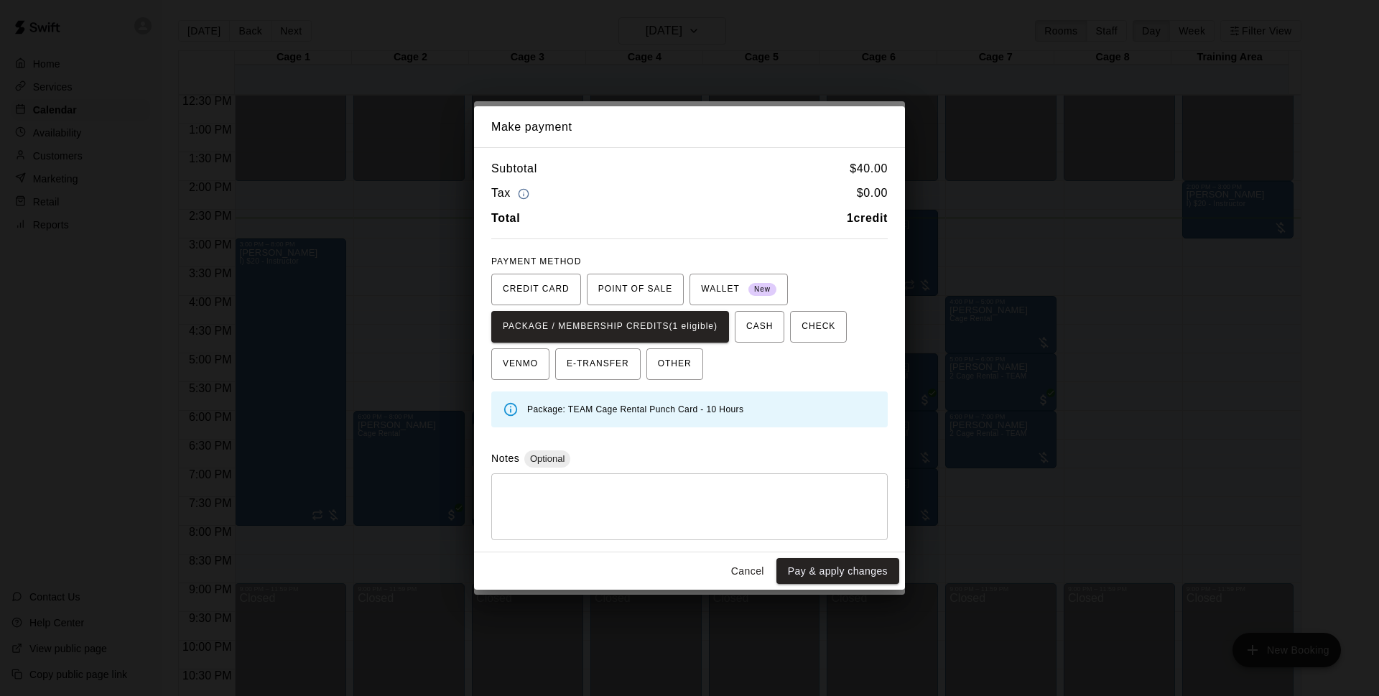
click at [841, 573] on button "Pay & apply changes" at bounding box center [838, 571] width 123 height 27
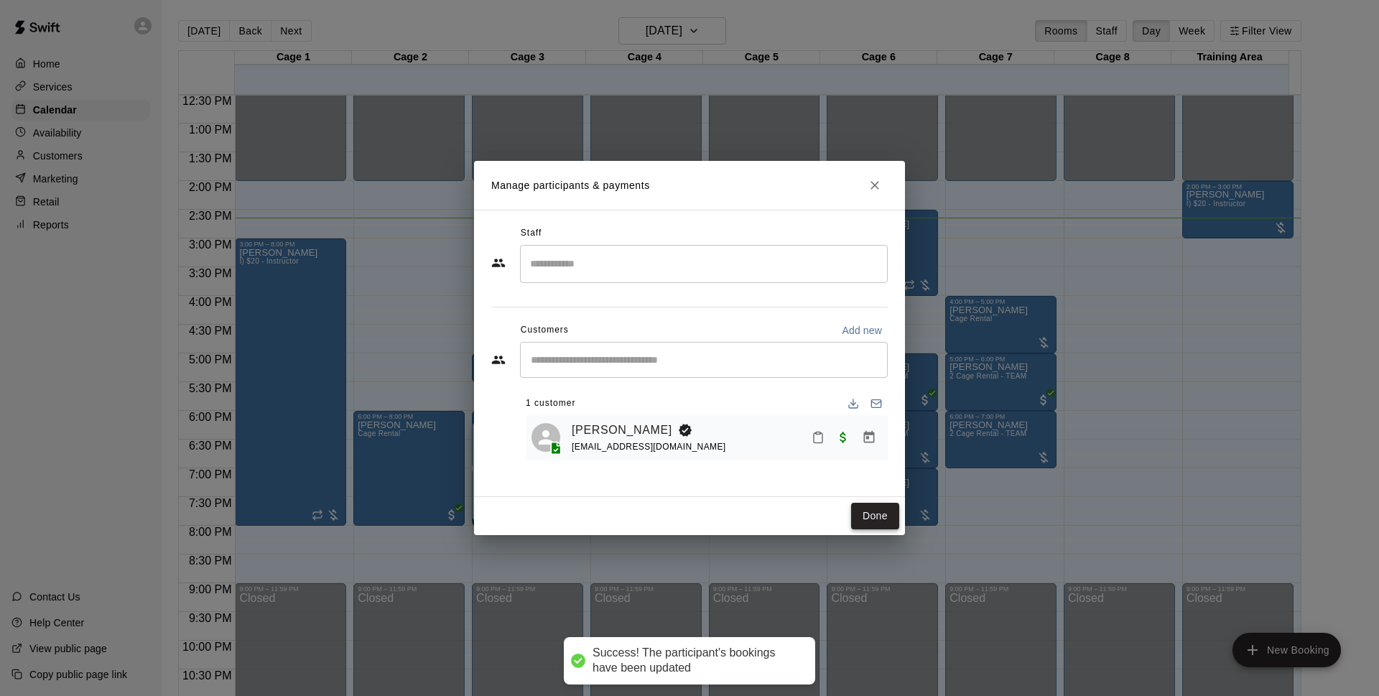
click at [882, 517] on button "Done" at bounding box center [875, 516] width 48 height 27
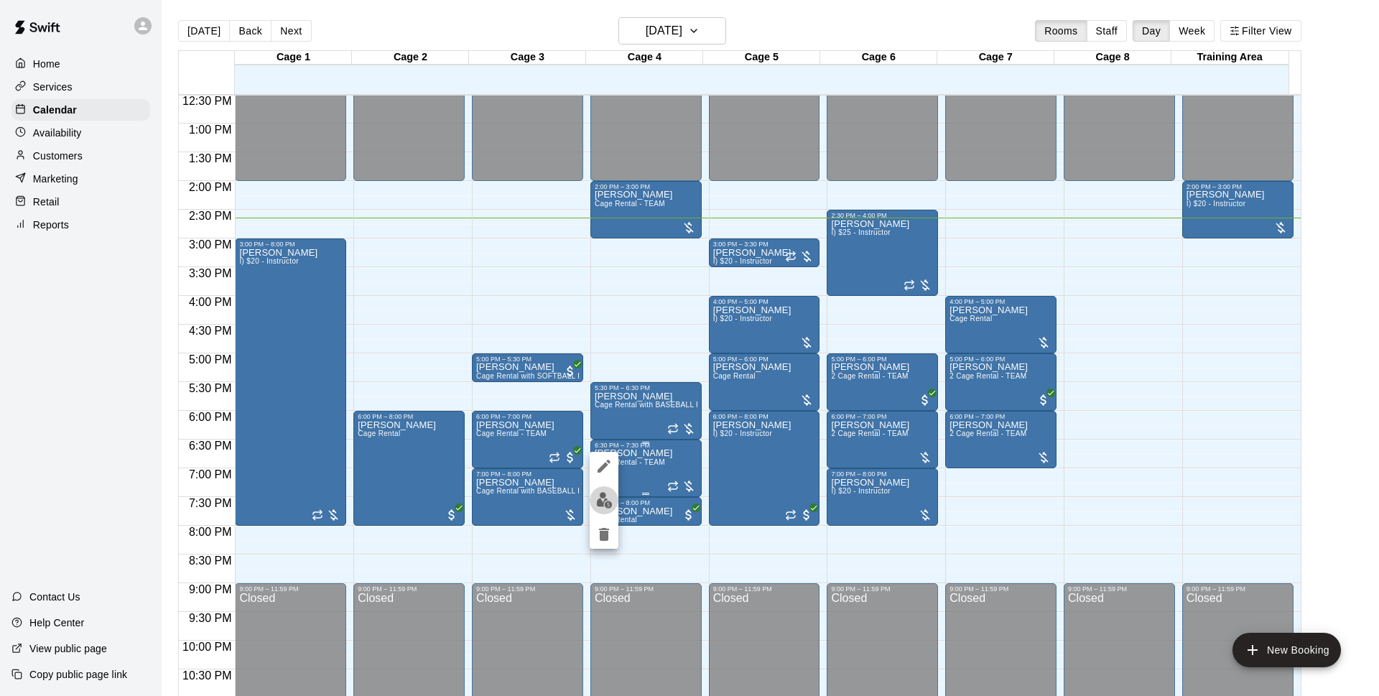
click at [608, 501] on img "edit" at bounding box center [604, 500] width 17 height 17
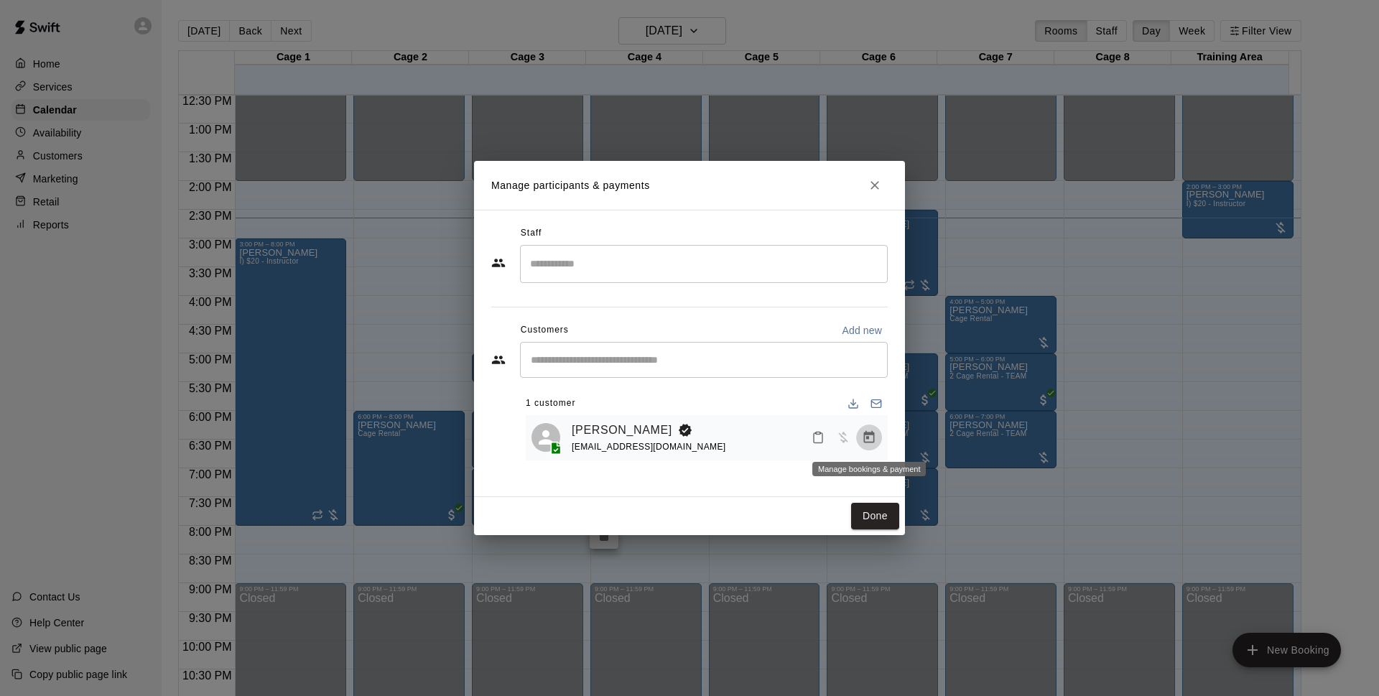
click at [861, 443] on button "Manage bookings & payment" at bounding box center [869, 438] width 26 height 26
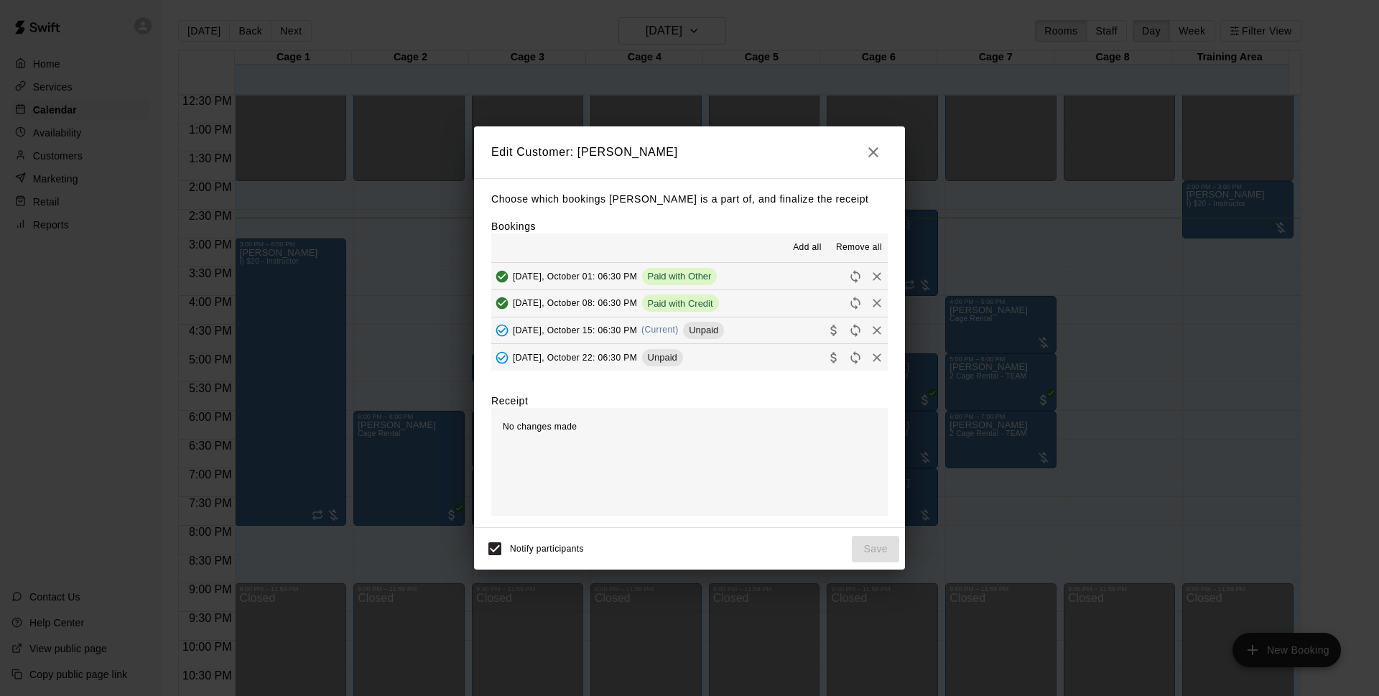
click at [718, 327] on span "Unpaid" at bounding box center [703, 330] width 41 height 11
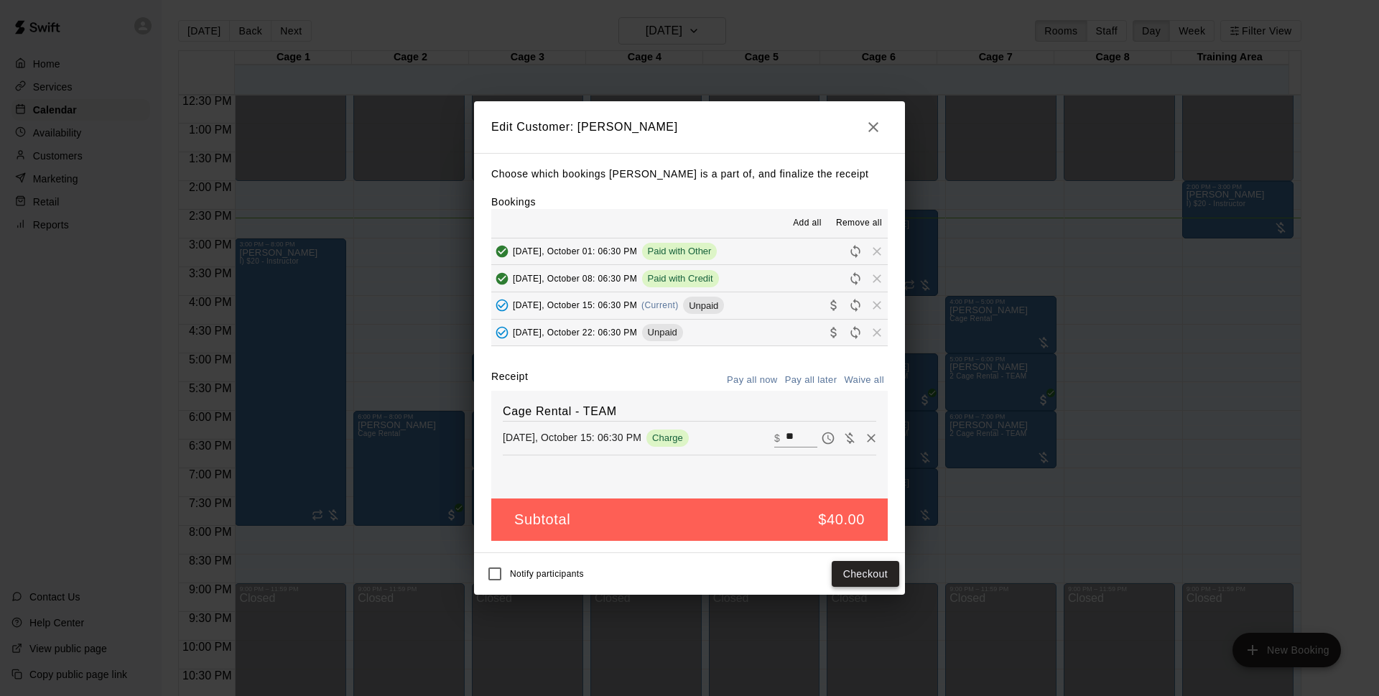
click at [853, 573] on button "Checkout" at bounding box center [866, 574] width 68 height 27
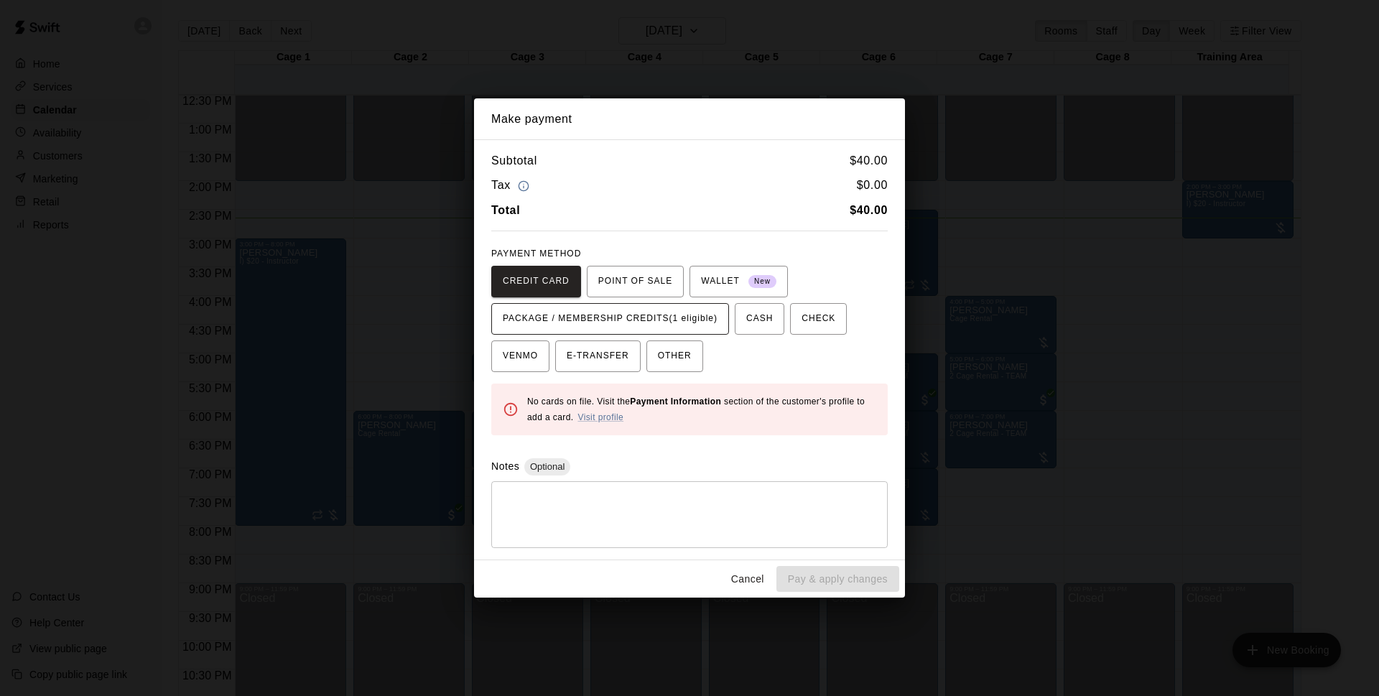
click at [652, 308] on span "PACKAGE / MEMBERSHIP CREDITS (1 eligible)" at bounding box center [610, 319] width 215 height 23
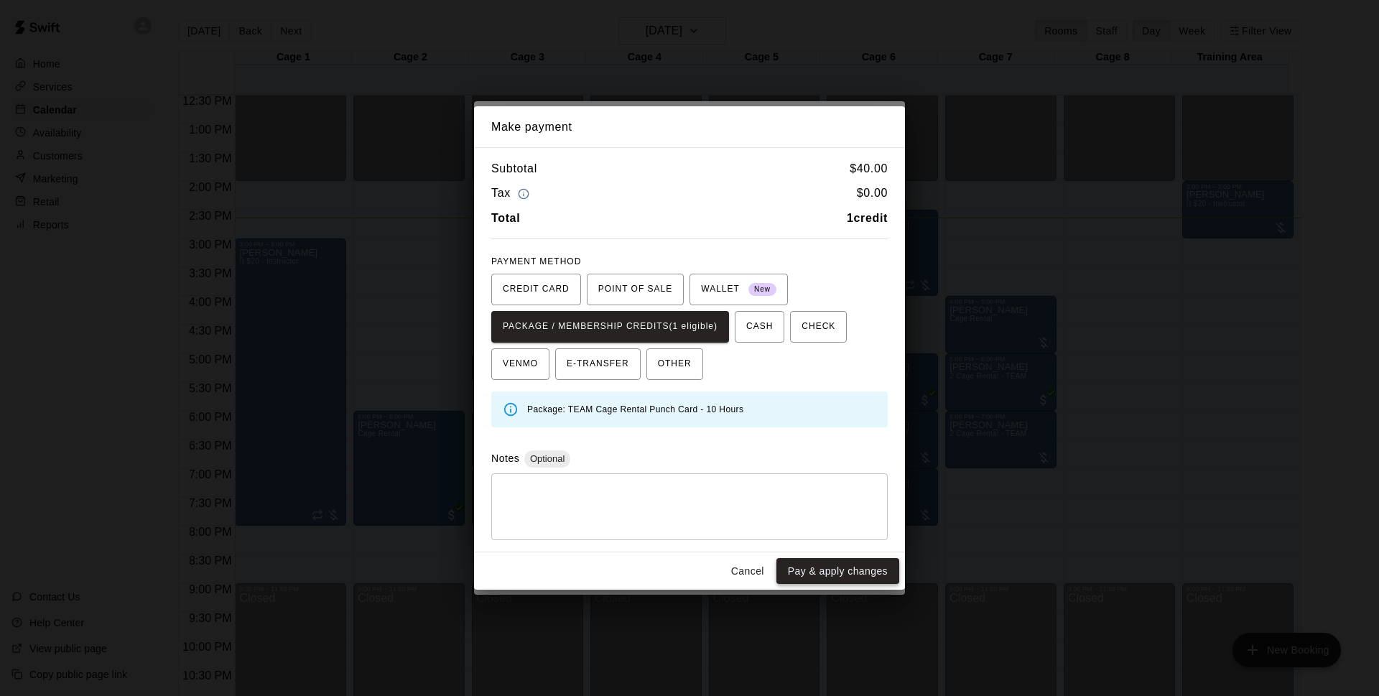
click at [882, 578] on button "Pay & apply changes" at bounding box center [838, 571] width 123 height 27
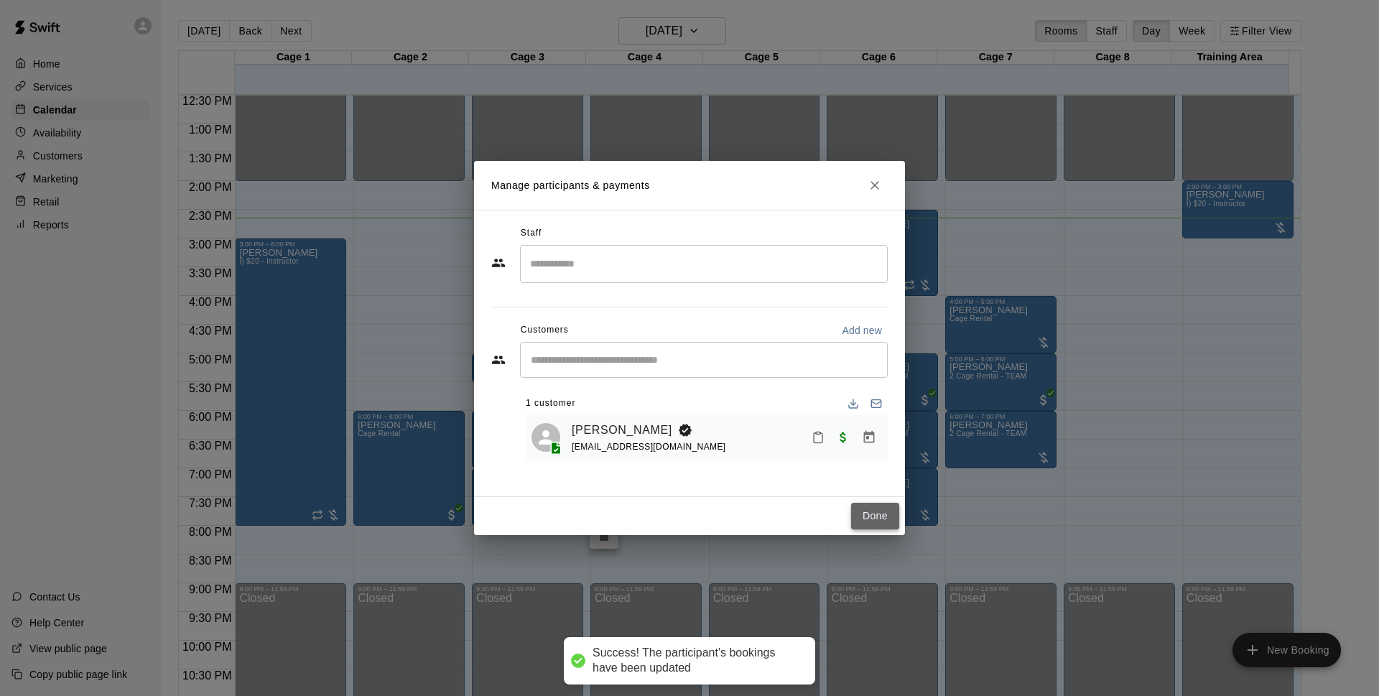
click at [870, 507] on button "Done" at bounding box center [875, 516] width 48 height 27
